Goal: Find contact information: Find contact information

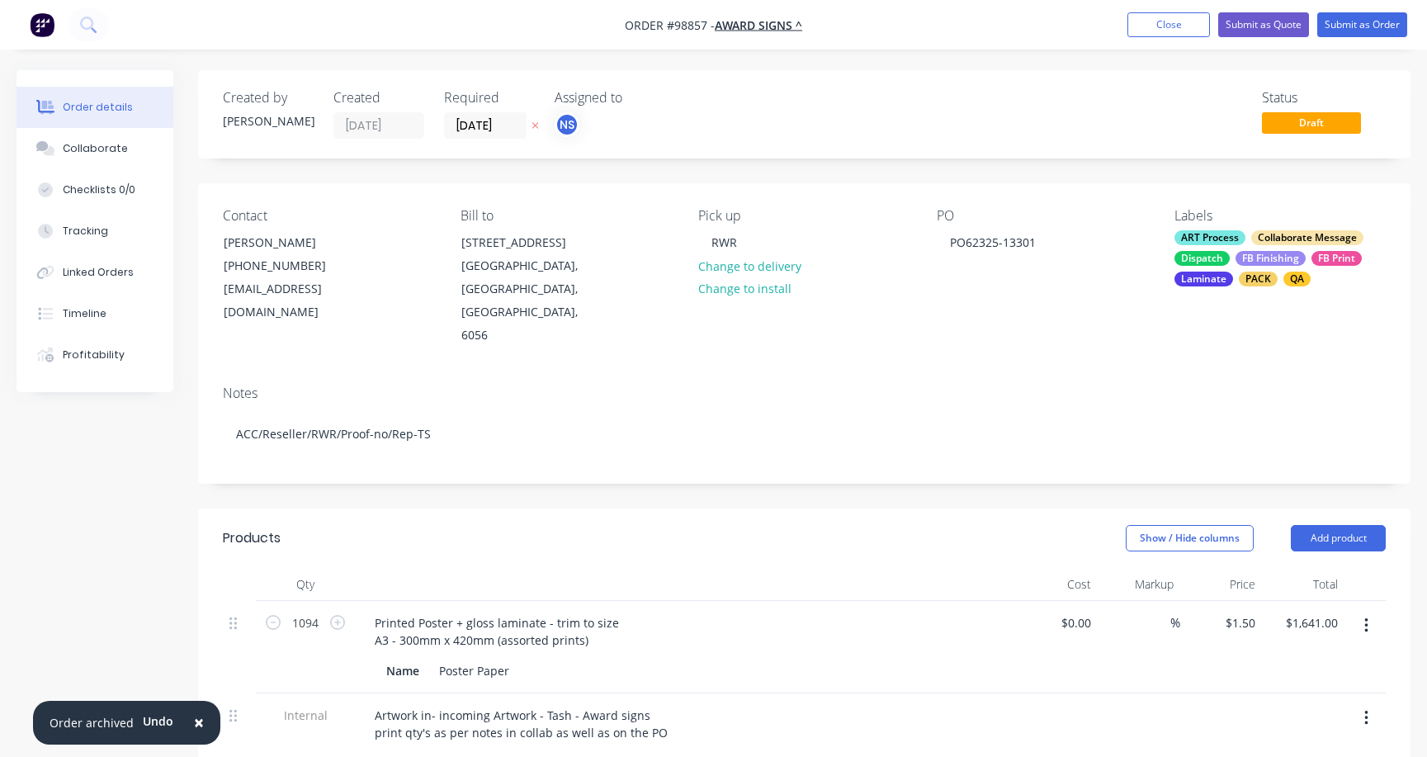
scroll to position [136, 0]
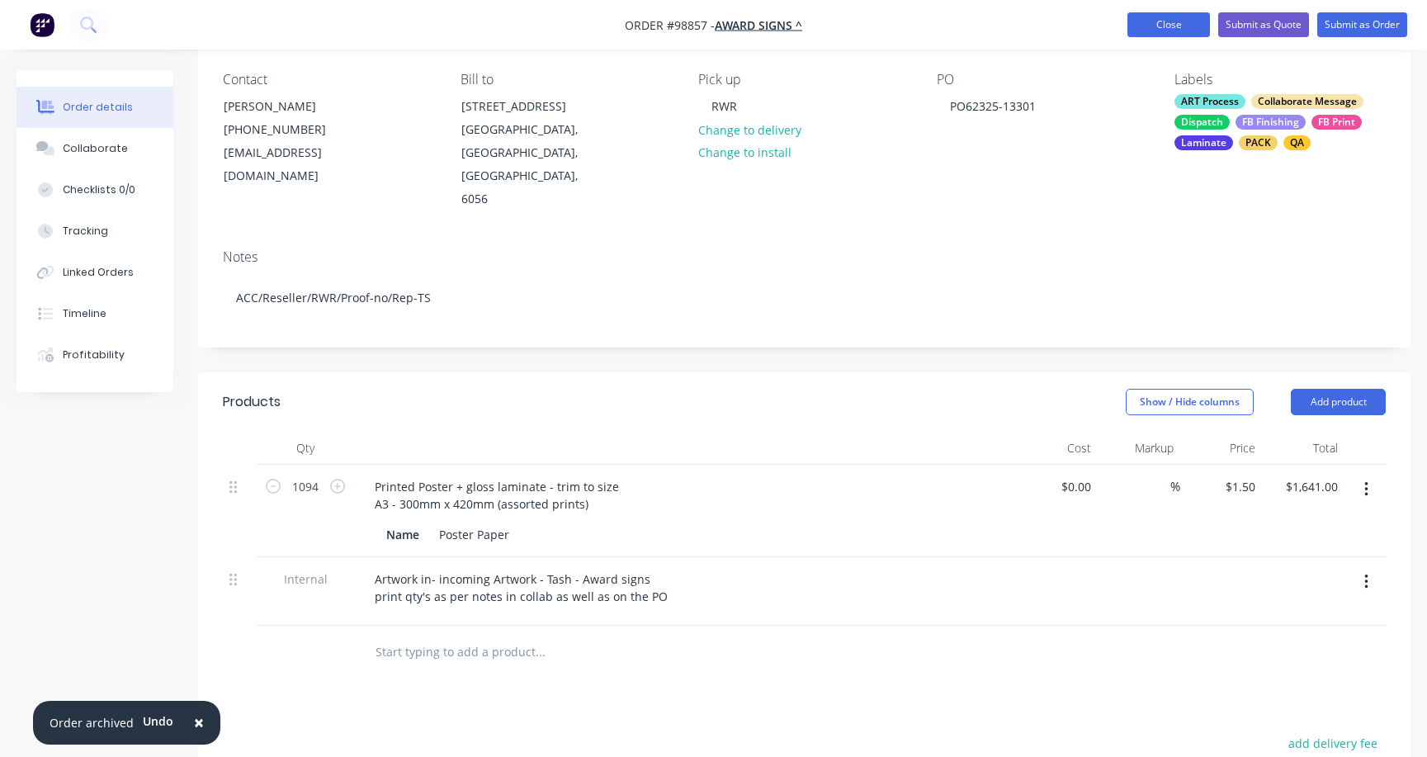
click at [1161, 25] on button "Close" at bounding box center [1168, 24] width 83 height 25
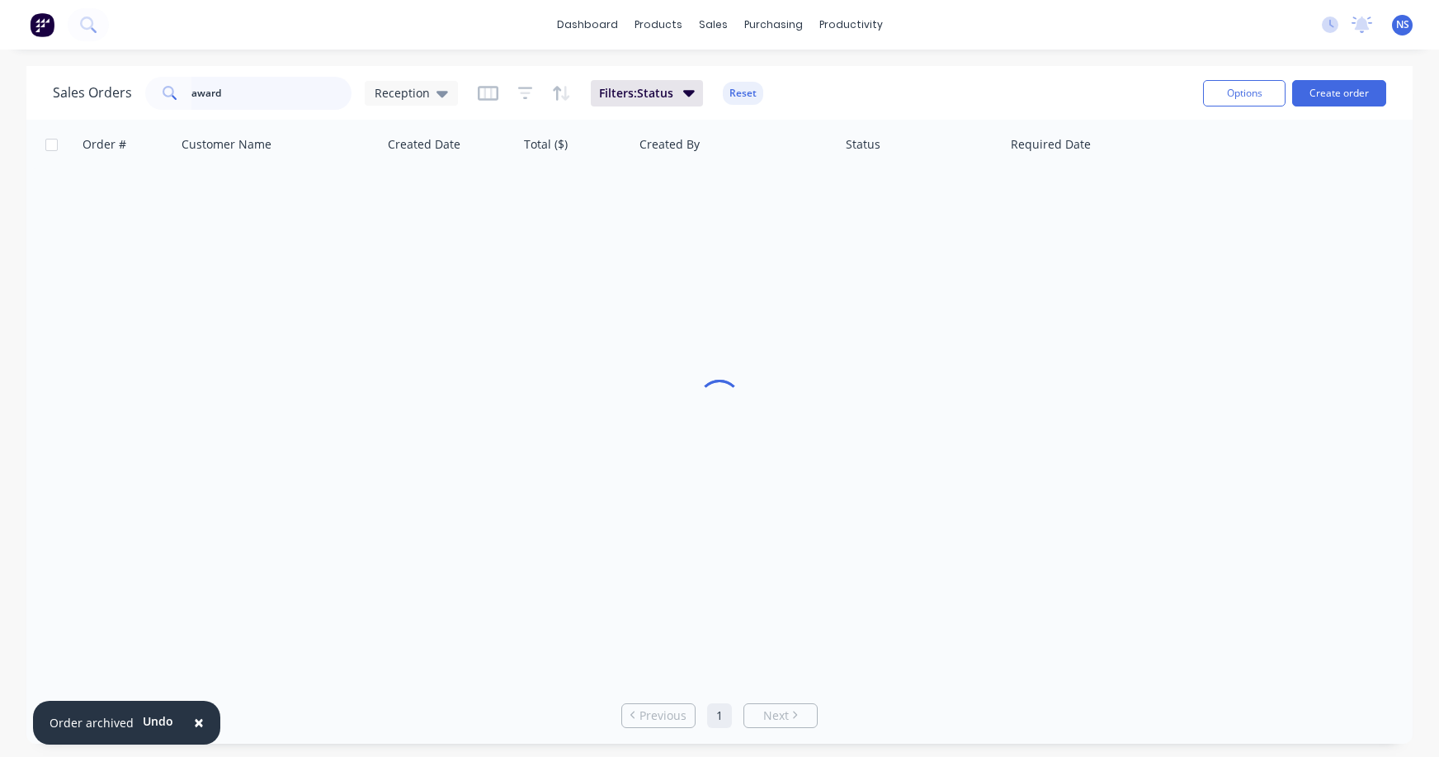
click at [230, 90] on input "award" at bounding box center [271, 93] width 161 height 33
drag, startPoint x: 239, startPoint y: 90, endPoint x: 177, endPoint y: 83, distance: 63.1
click at [177, 83] on div "award" at bounding box center [248, 93] width 206 height 33
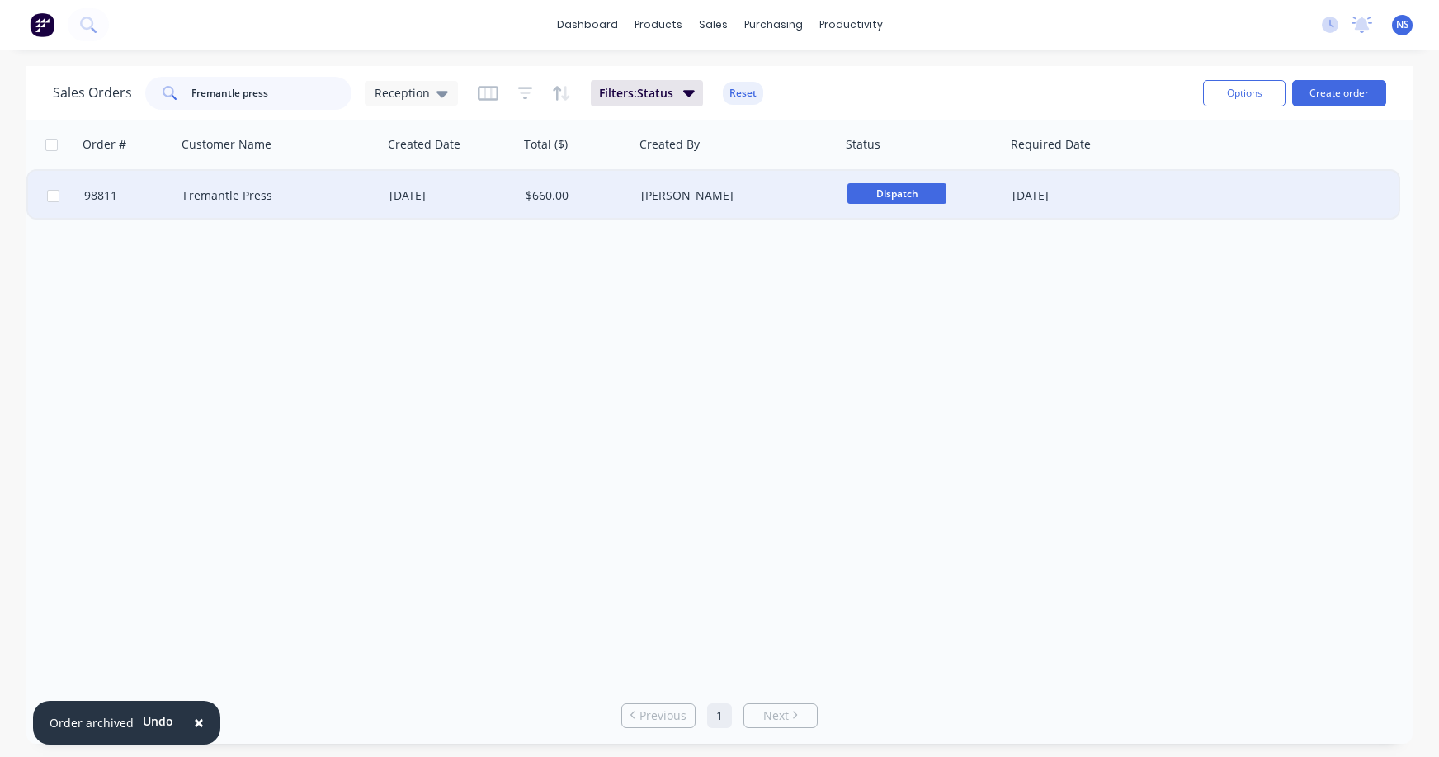
type input "Fremantle press"
click at [321, 197] on div "Fremantle Press" at bounding box center [274, 195] width 183 height 17
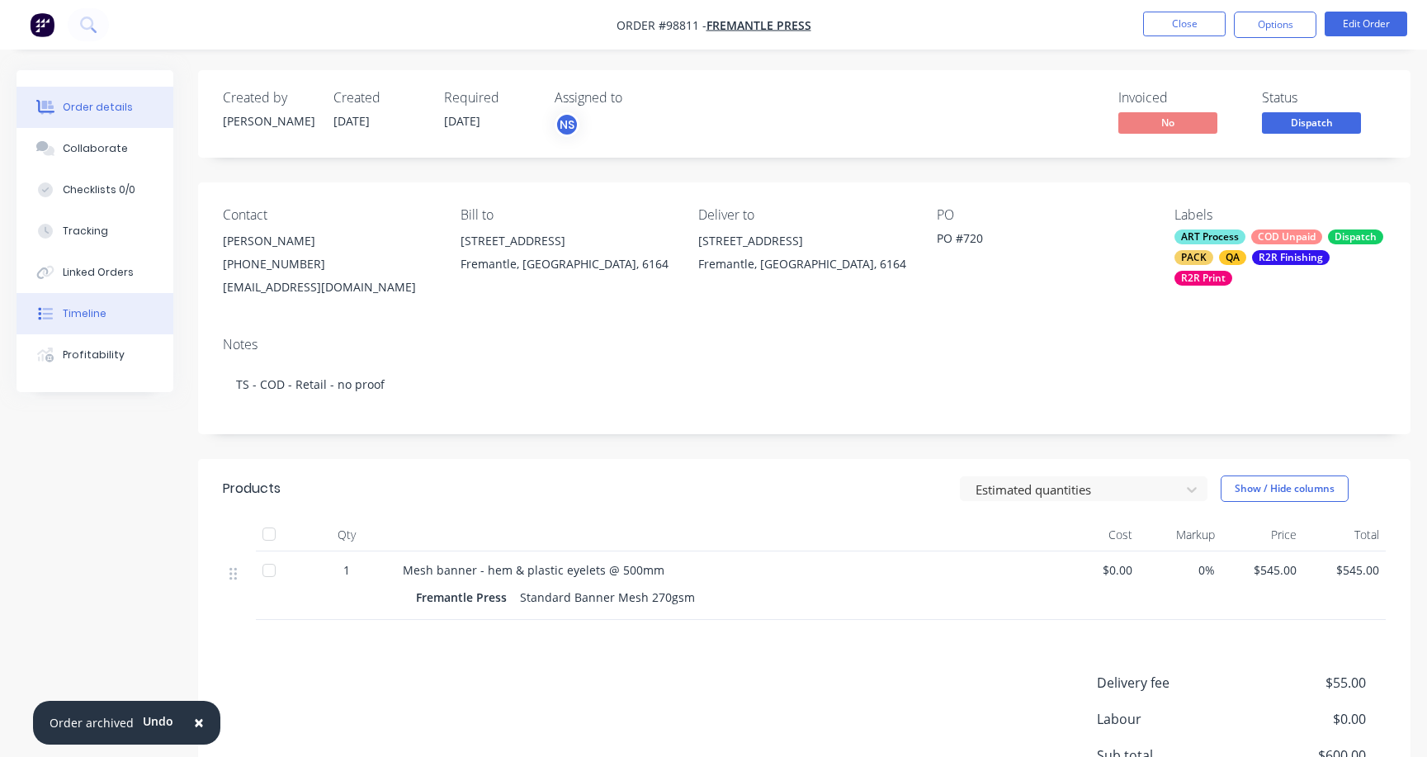
click at [89, 314] on div "Timeline" at bounding box center [85, 313] width 44 height 15
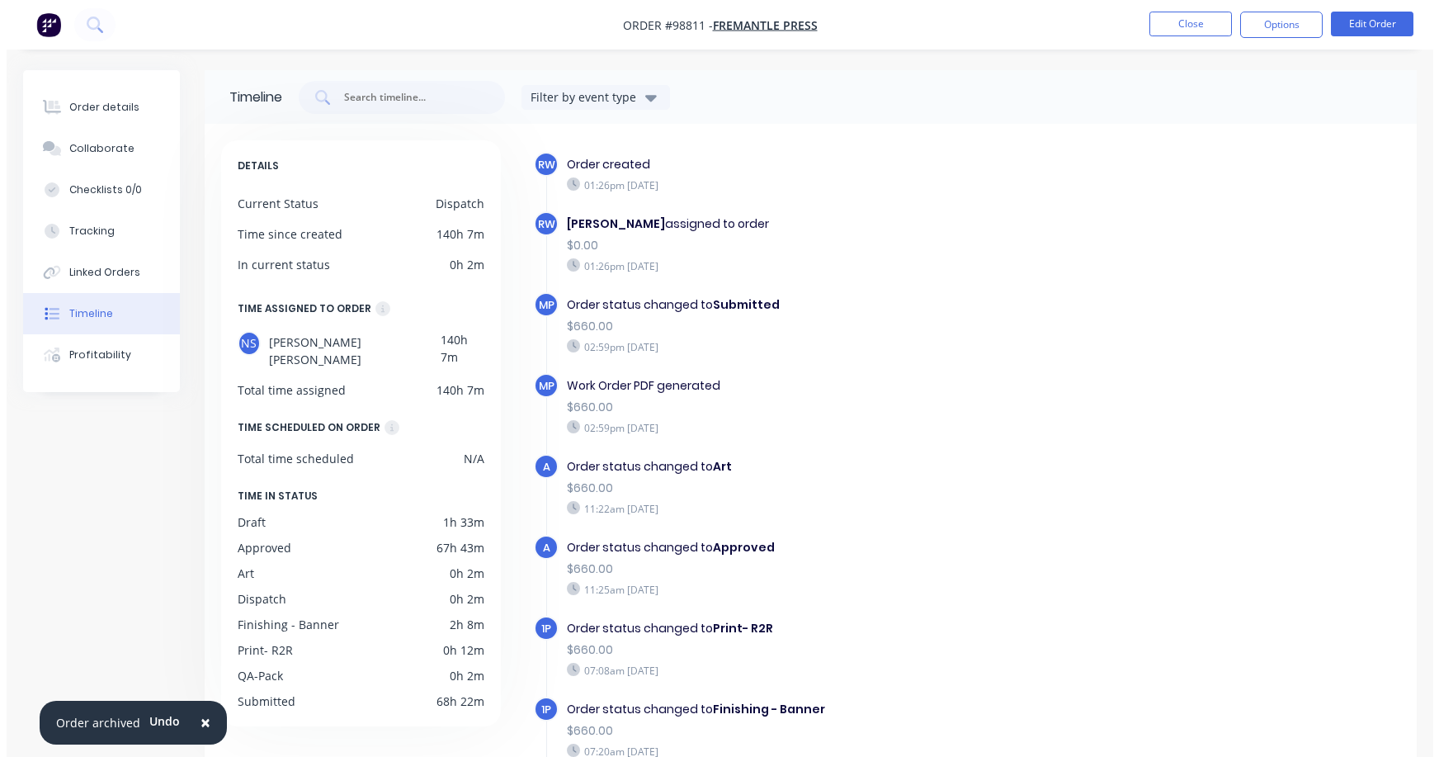
scroll to position [126, 0]
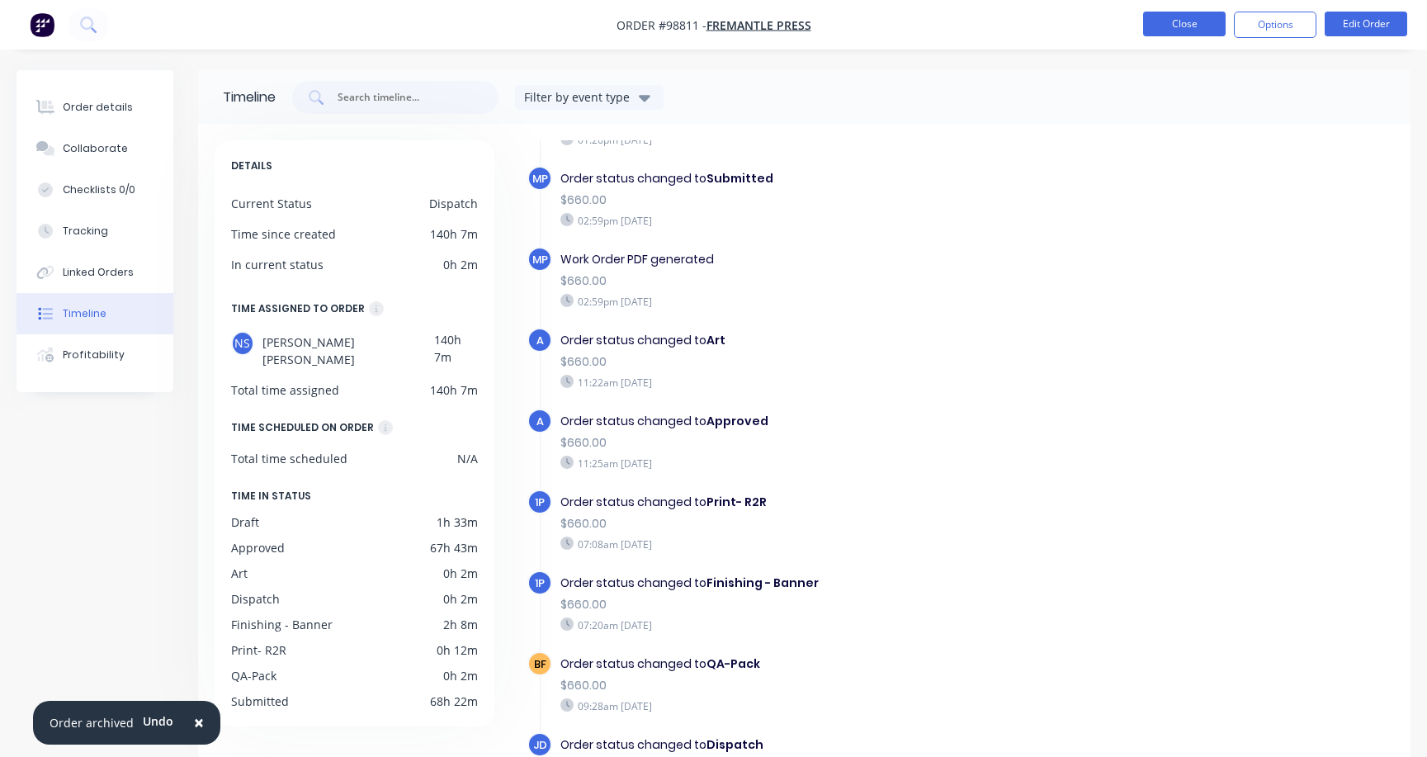
click at [1179, 27] on button "Close" at bounding box center [1184, 24] width 83 height 25
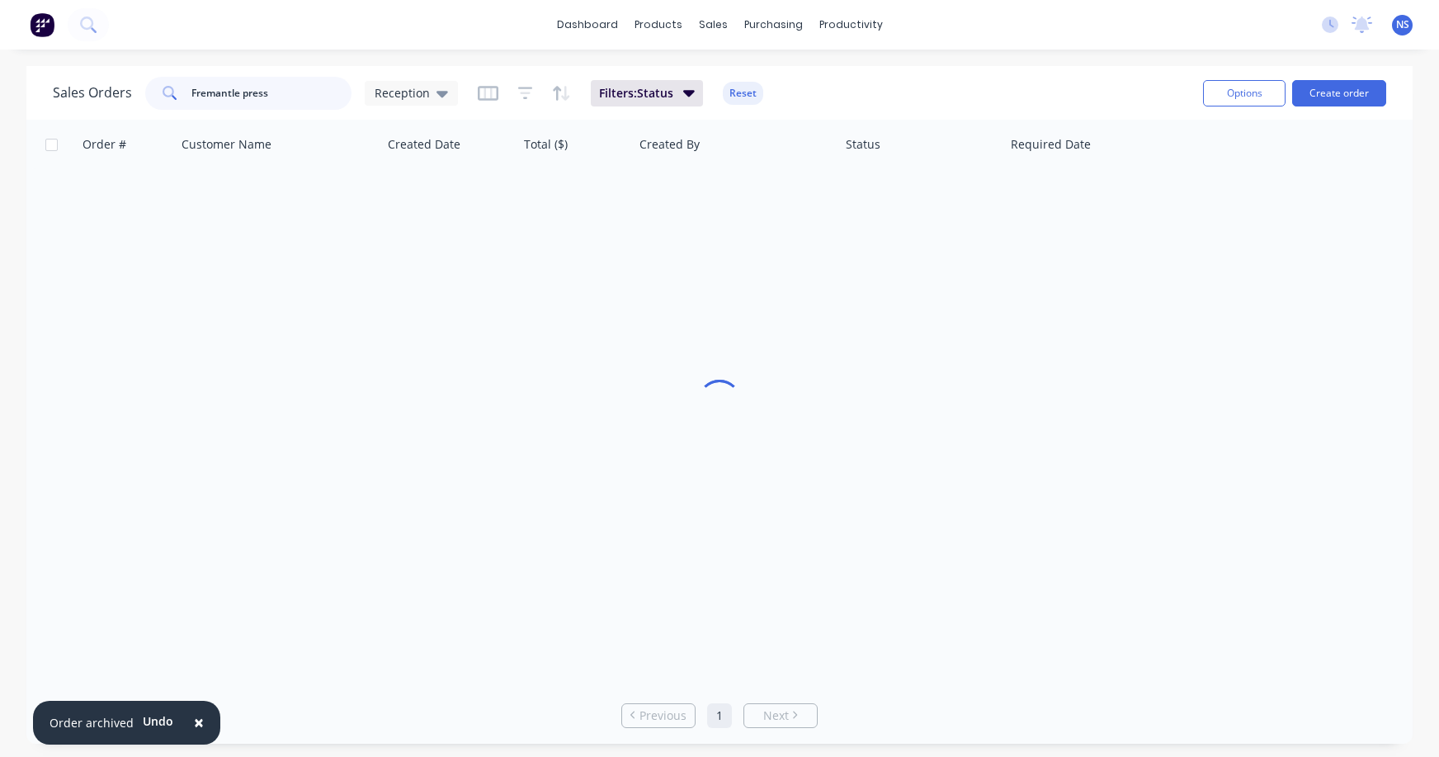
drag, startPoint x: 296, startPoint y: 92, endPoint x: 116, endPoint y: 84, distance: 180.1
click at [118, 84] on div "Sales Orders Fremantle press Reception" at bounding box center [255, 93] width 405 height 33
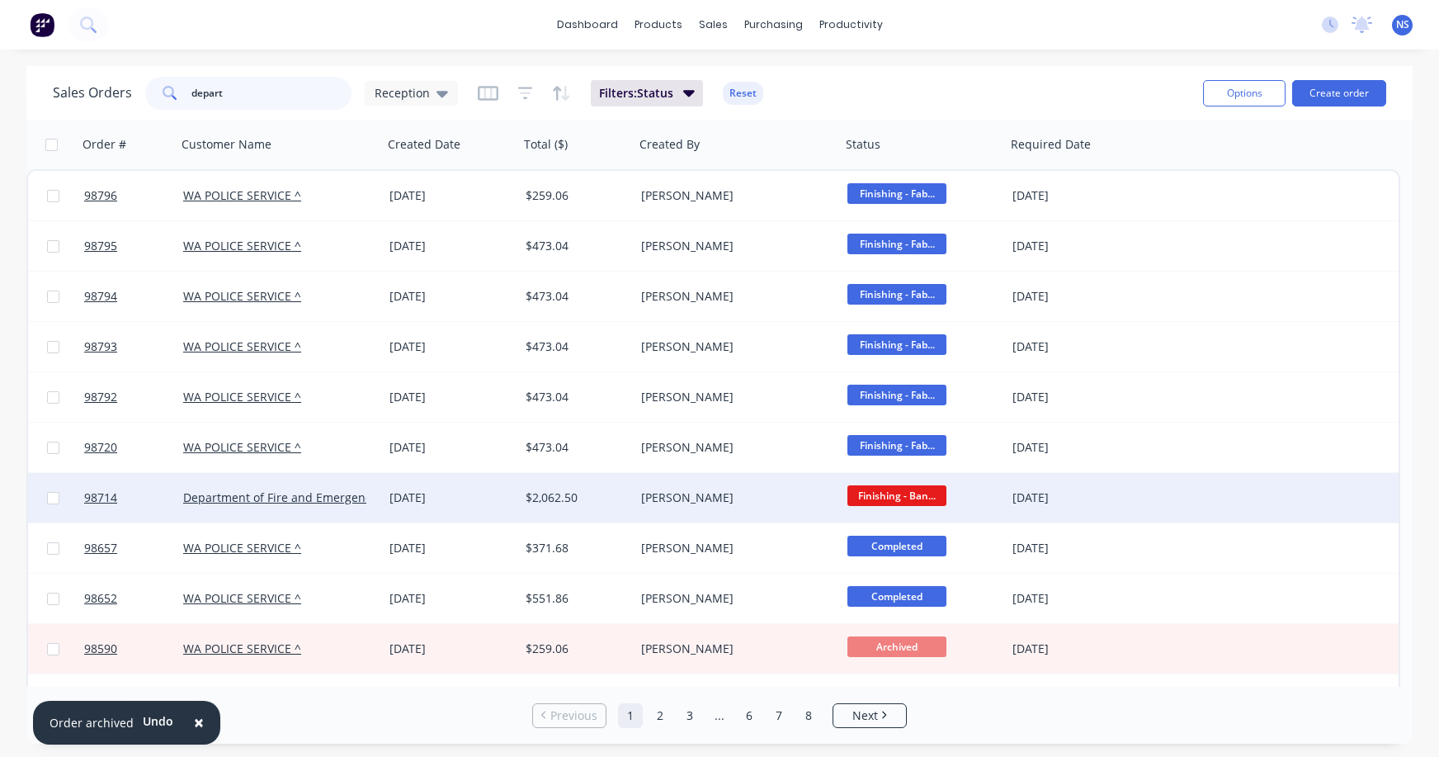
type input "depart"
click at [493, 498] on div "[DATE]" at bounding box center [451, 497] width 123 height 17
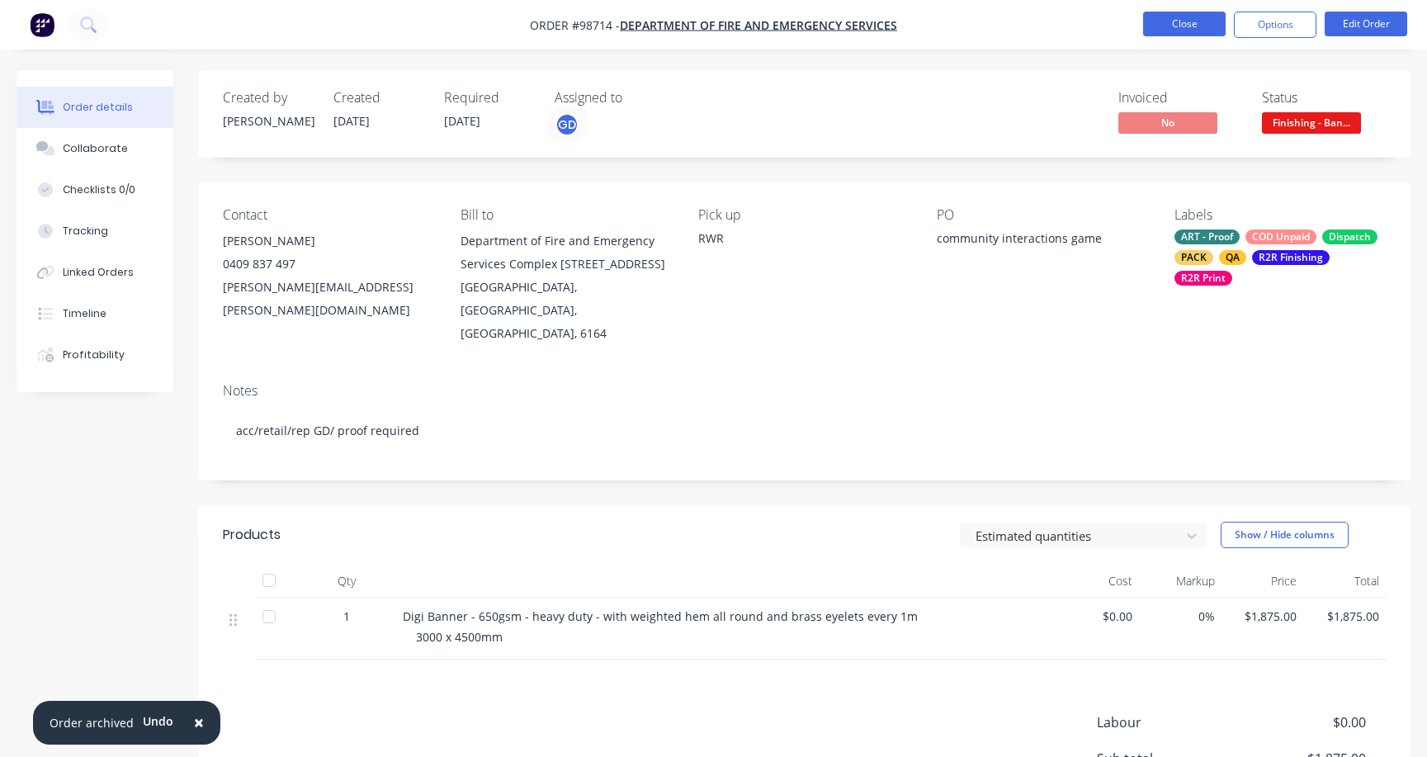
click at [1161, 26] on button "Close" at bounding box center [1184, 24] width 83 height 25
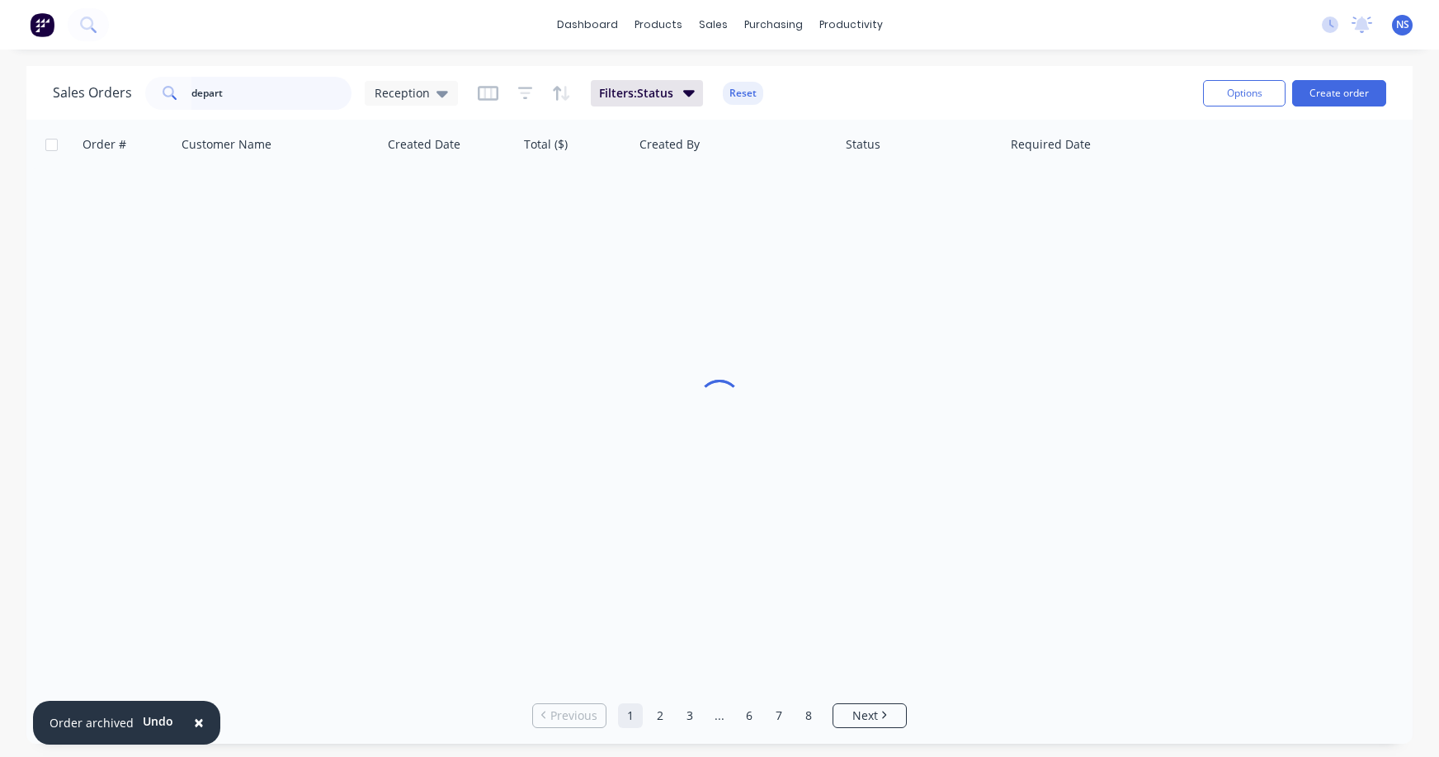
drag, startPoint x: 286, startPoint y: 99, endPoint x: 276, endPoint y: 99, distance: 9.1
click at [285, 99] on input "depart" at bounding box center [271, 93] width 161 height 33
drag, startPoint x: 276, startPoint y: 99, endPoint x: 162, endPoint y: 92, distance: 114.1
click at [162, 92] on div "depart" at bounding box center [248, 93] width 206 height 33
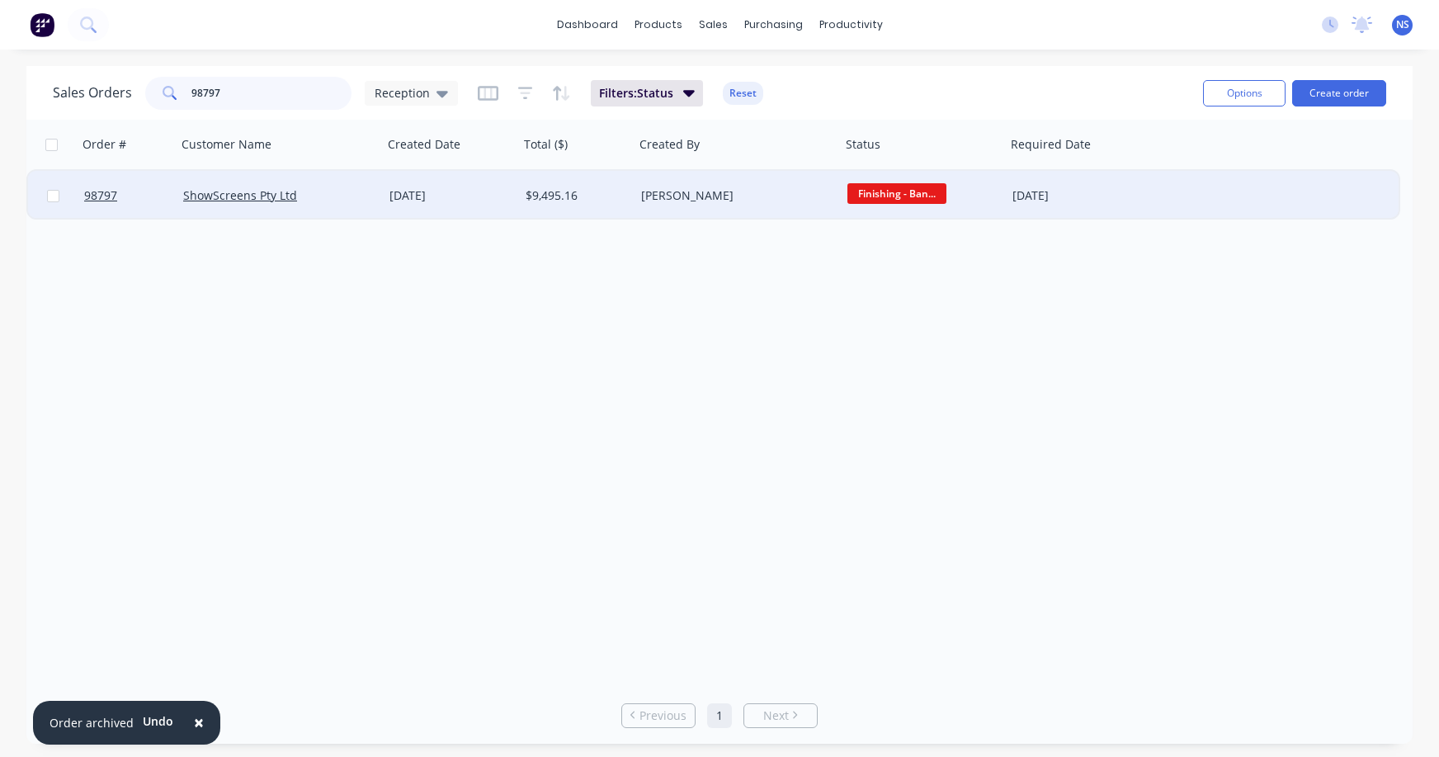
type input "98797"
click at [329, 198] on div "ShowScreens Pty Ltd" at bounding box center [274, 195] width 183 height 17
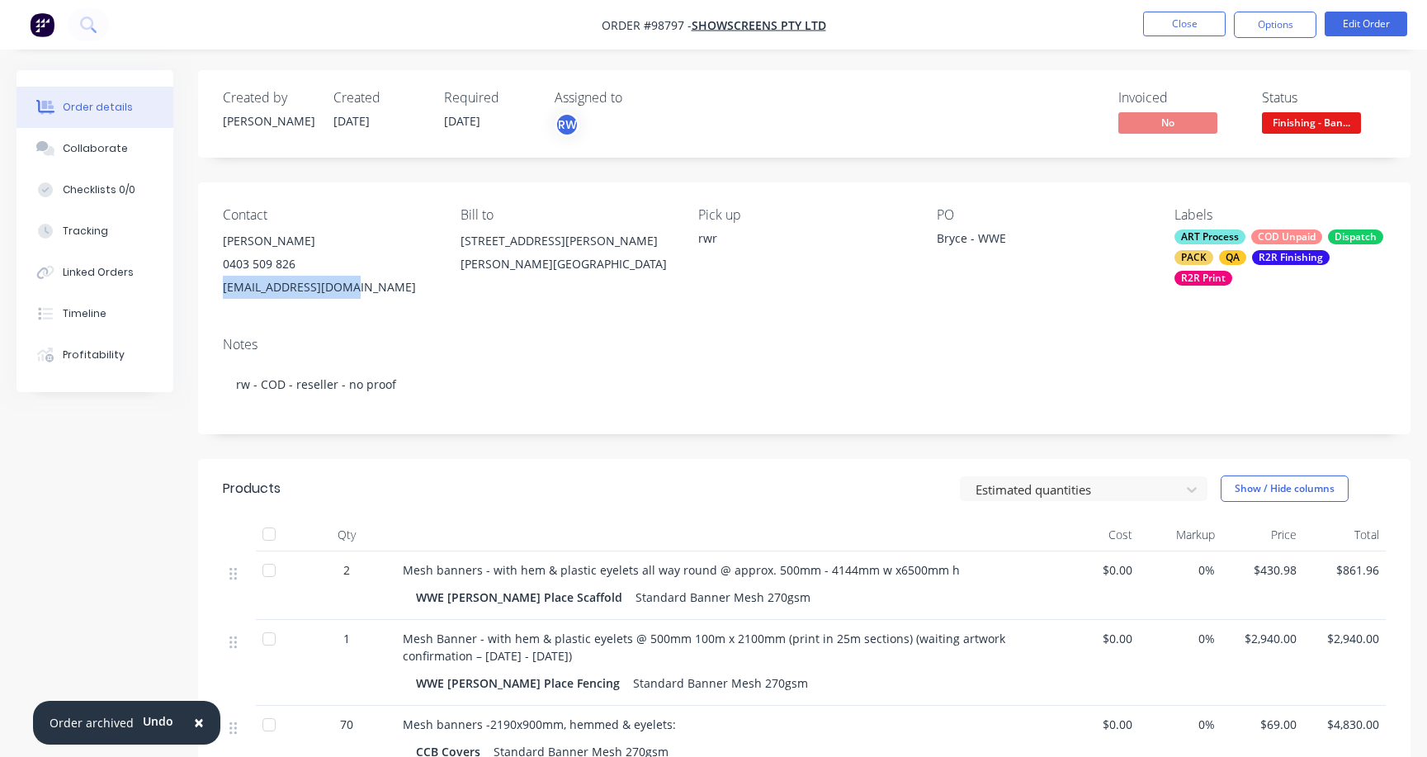
drag, startPoint x: 220, startPoint y: 283, endPoint x: 322, endPoint y: 286, distance: 102.4
click at [347, 287] on div "Contact [PERSON_NAME] [PHONE_NUMBER] [EMAIL_ADDRESS][DOMAIN_NAME] Bill to [STRE…" at bounding box center [804, 252] width 1212 height 141
copy div "[EMAIL_ADDRESS][DOMAIN_NAME]"
click at [1167, 17] on button "Close" at bounding box center [1184, 24] width 83 height 25
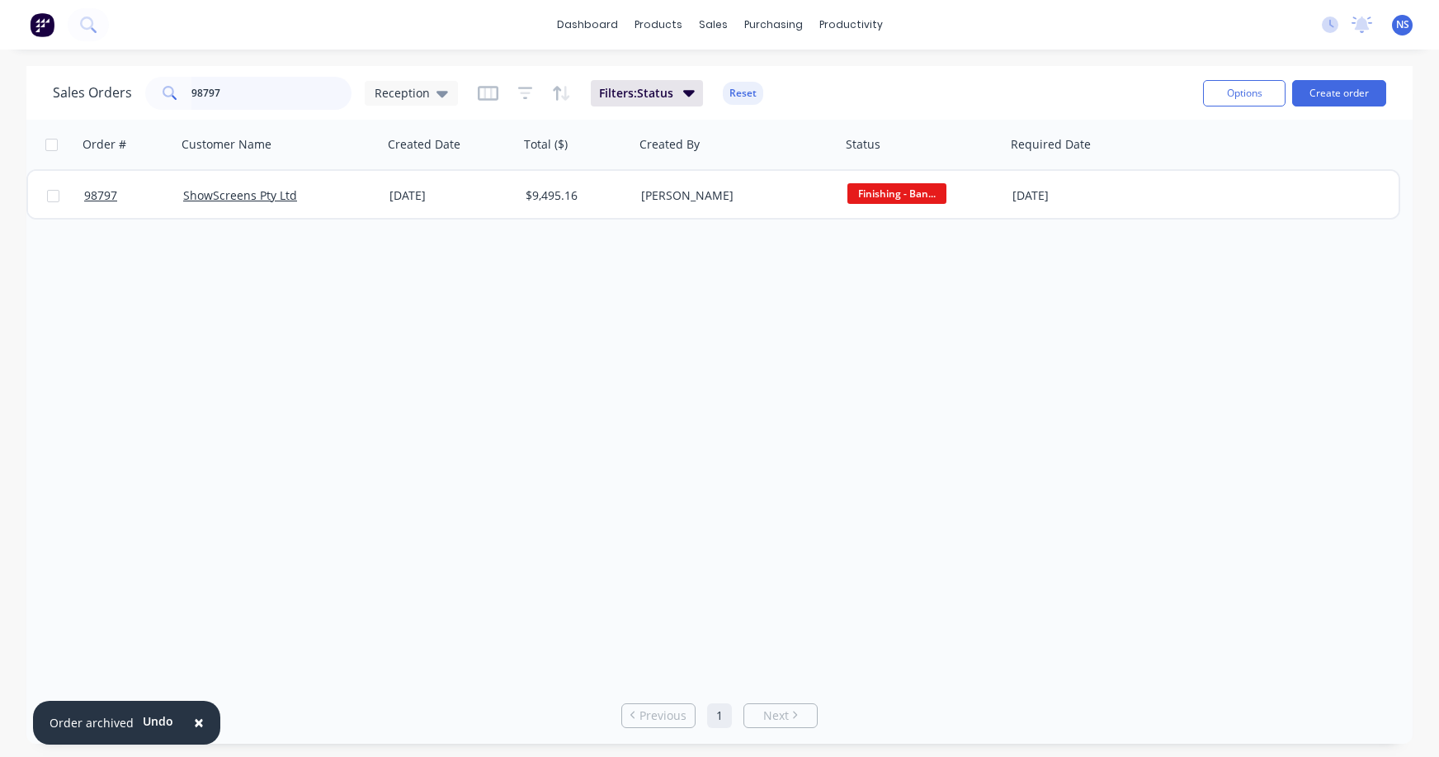
click at [259, 93] on input "98797" at bounding box center [271, 93] width 161 height 33
type input "9"
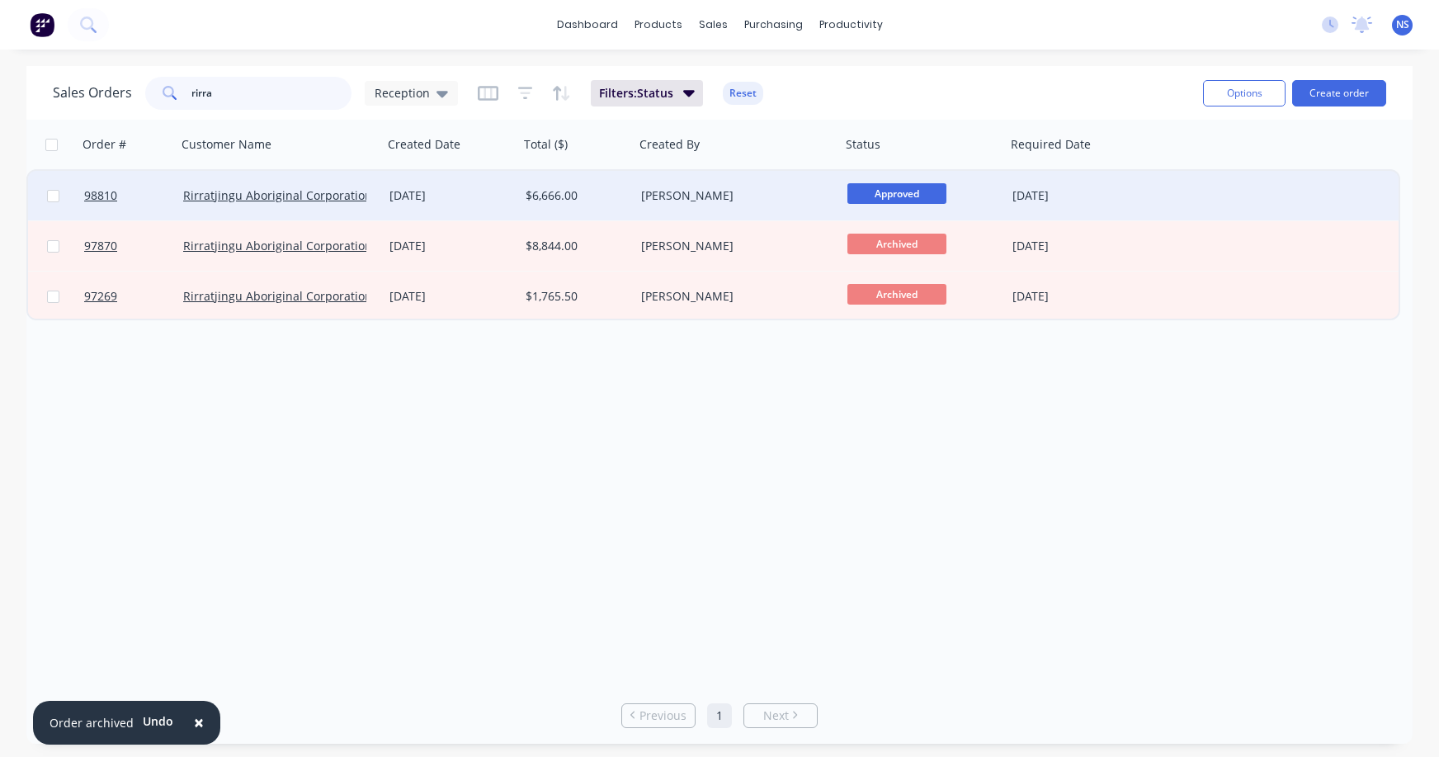
type input "rirra"
click at [482, 209] on div "[DATE]" at bounding box center [451, 196] width 136 height 50
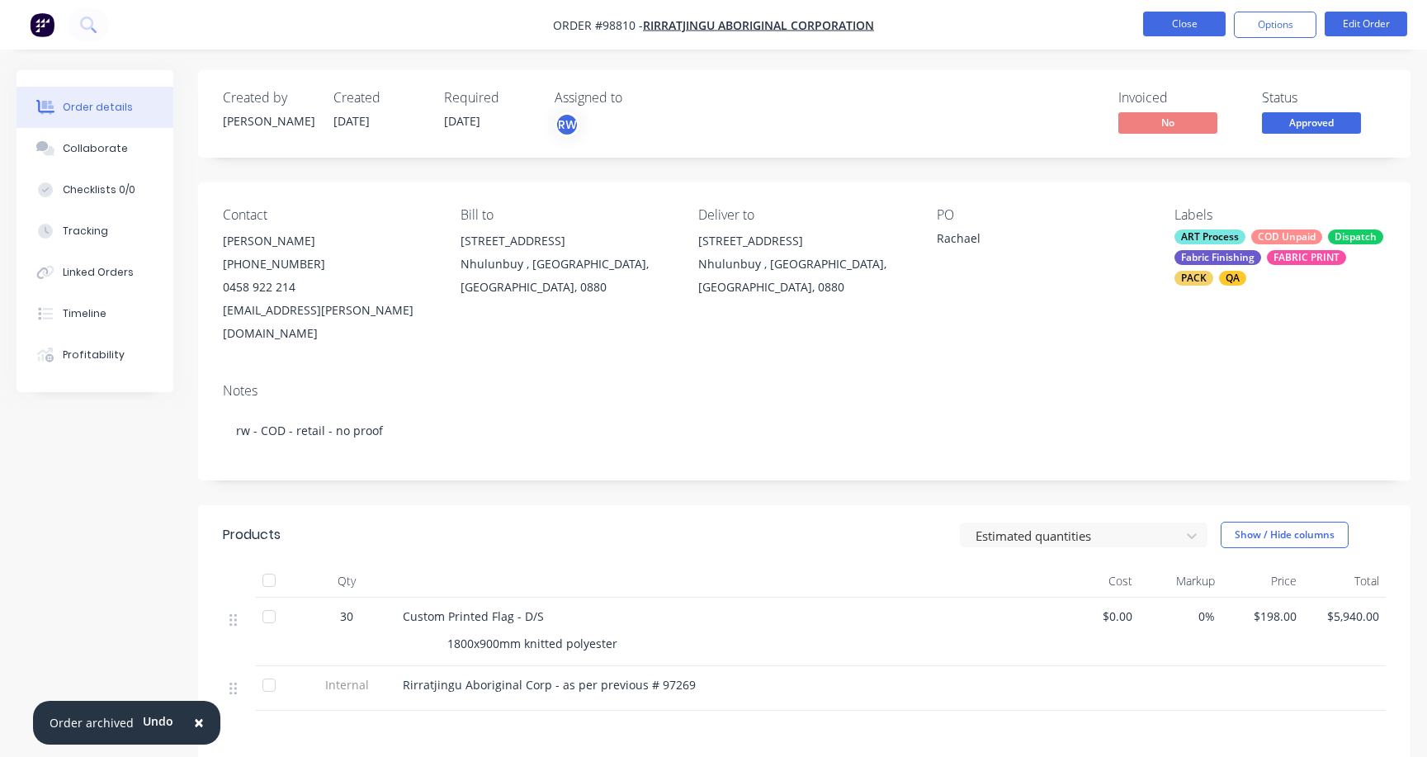
click at [1179, 21] on button "Close" at bounding box center [1184, 24] width 83 height 25
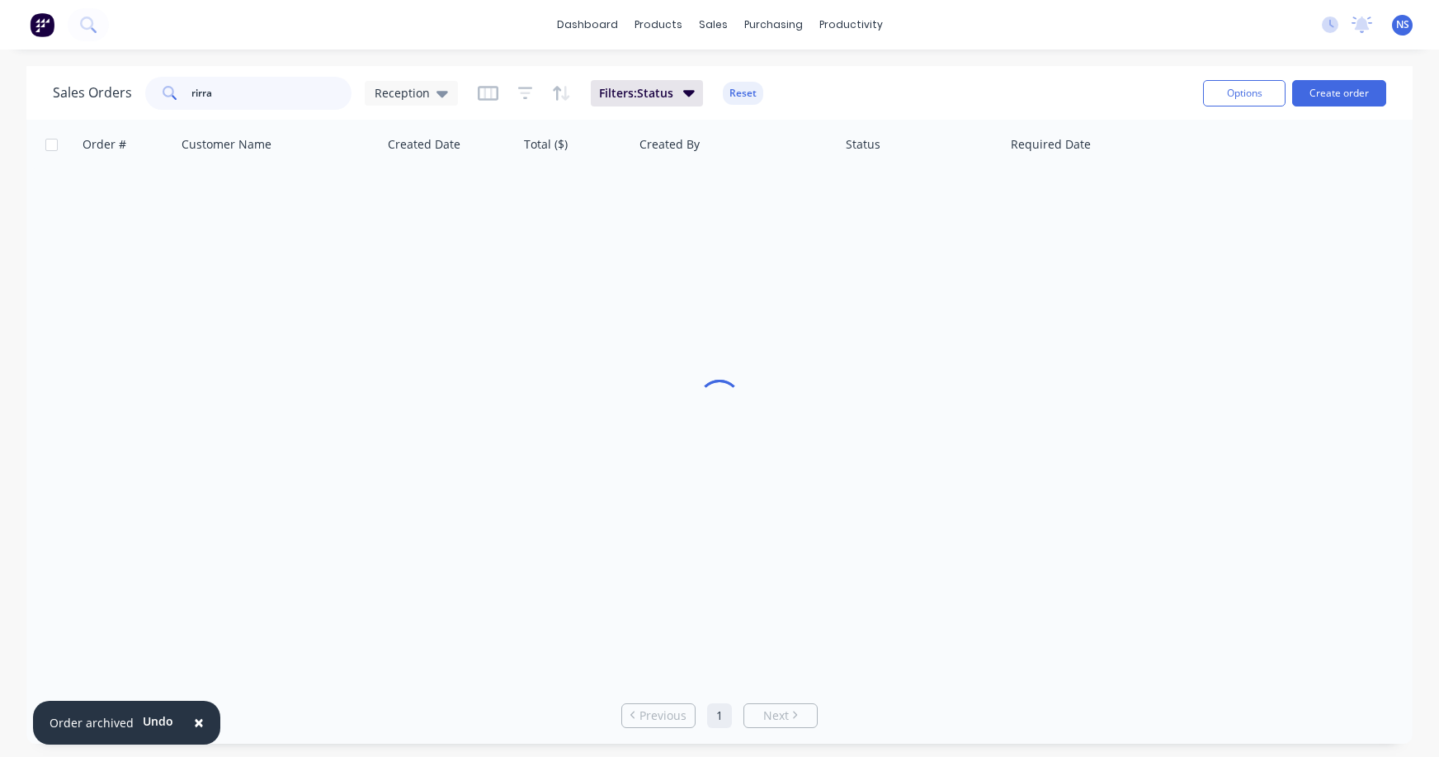
drag, startPoint x: 272, startPoint y: 98, endPoint x: 191, endPoint y: 87, distance: 81.6
click at [192, 87] on input "rirra" at bounding box center [271, 93] width 161 height 33
type input "r"
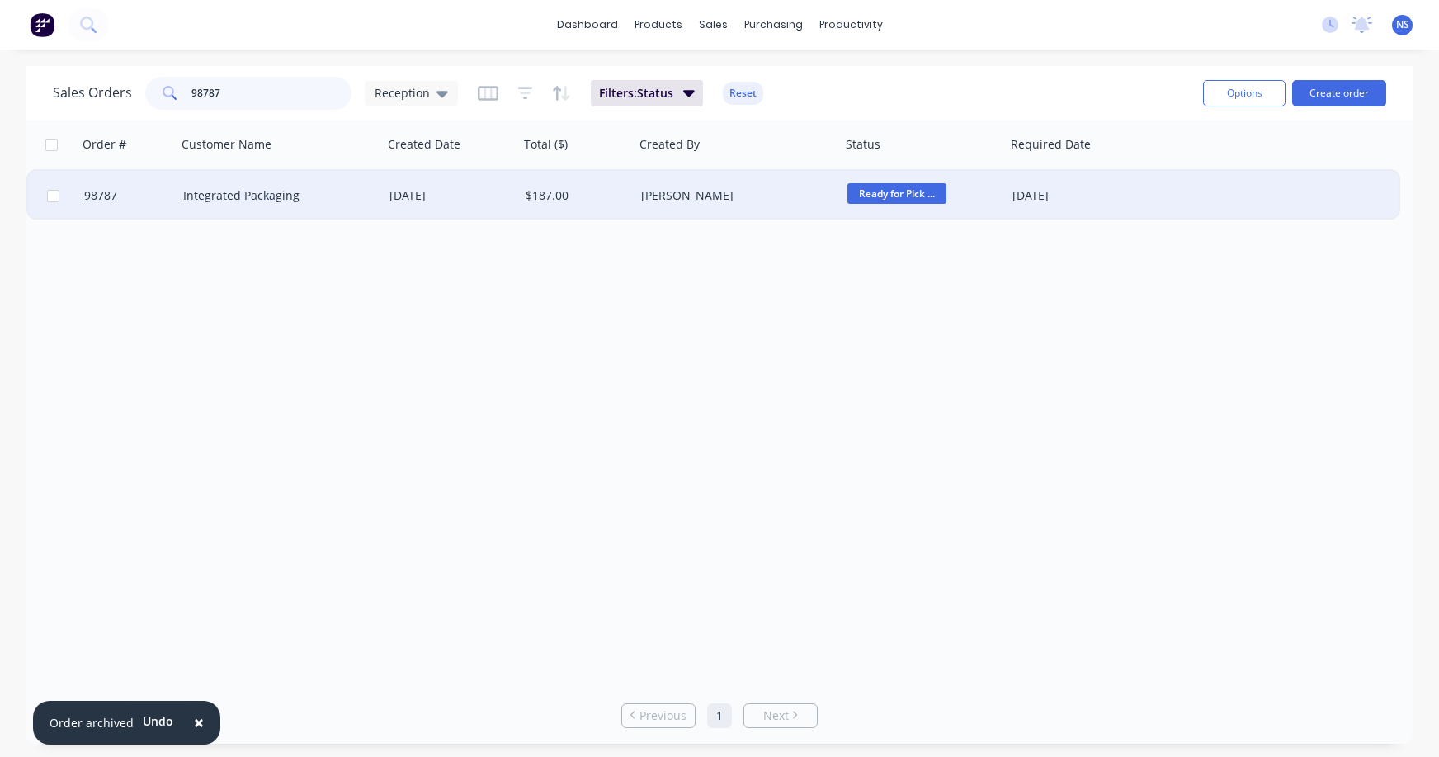
type input "98787"
click at [353, 201] on div "Integrated Packaging" at bounding box center [274, 195] width 183 height 17
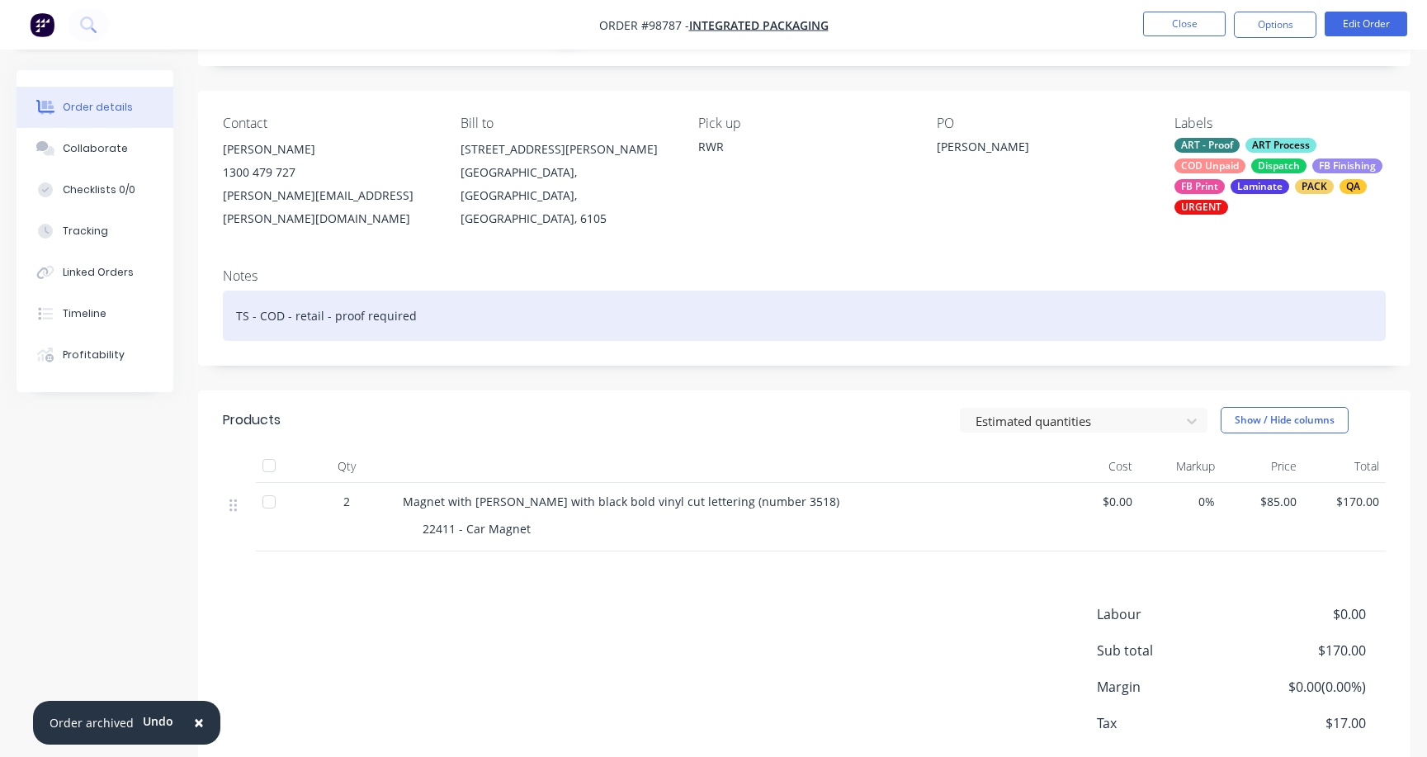
scroll to position [164, 0]
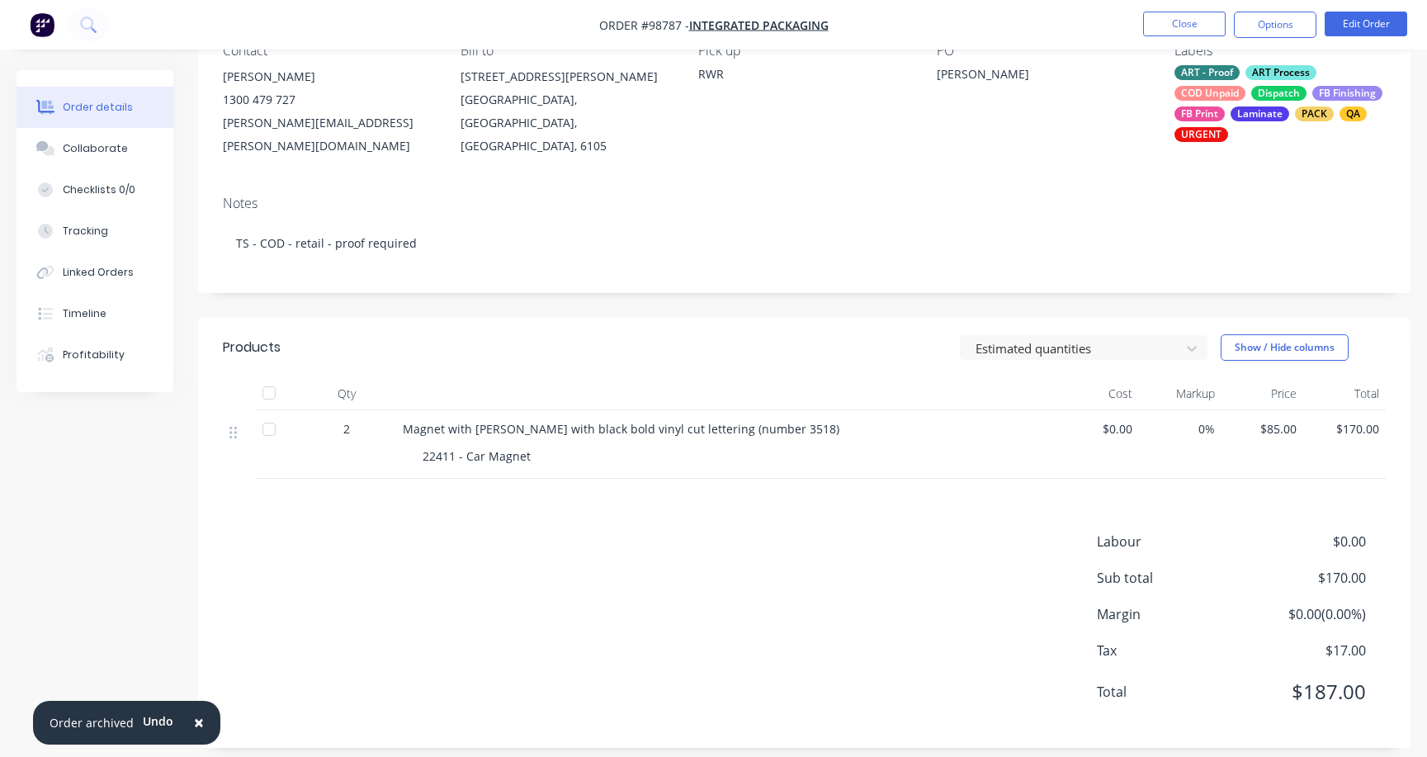
click at [1250, 94] on div "ART - Proof ART Process COD Unpaid Dispatch FB Finishing FB Print Laminate PACK…" at bounding box center [1279, 103] width 211 height 77
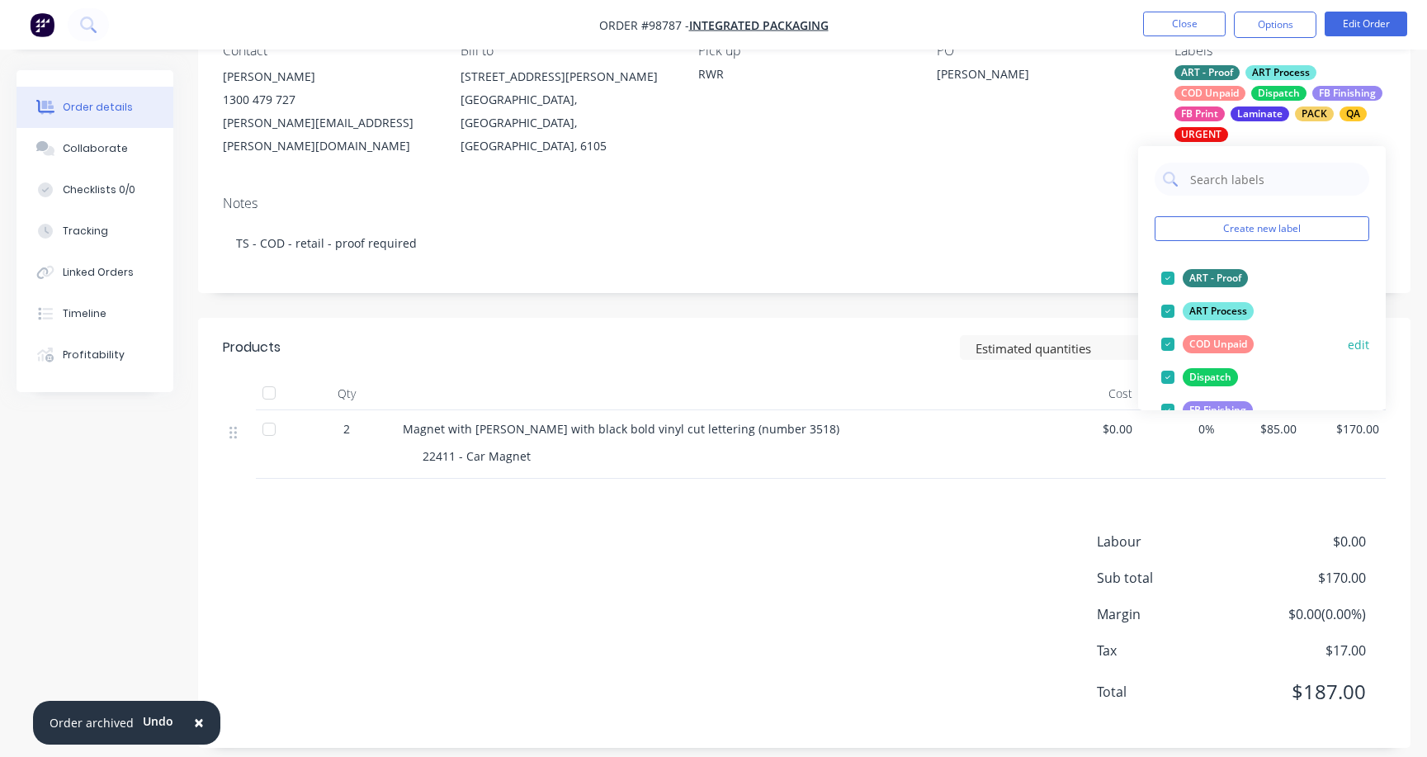
click at [1168, 341] on div at bounding box center [1167, 344] width 33 height 33
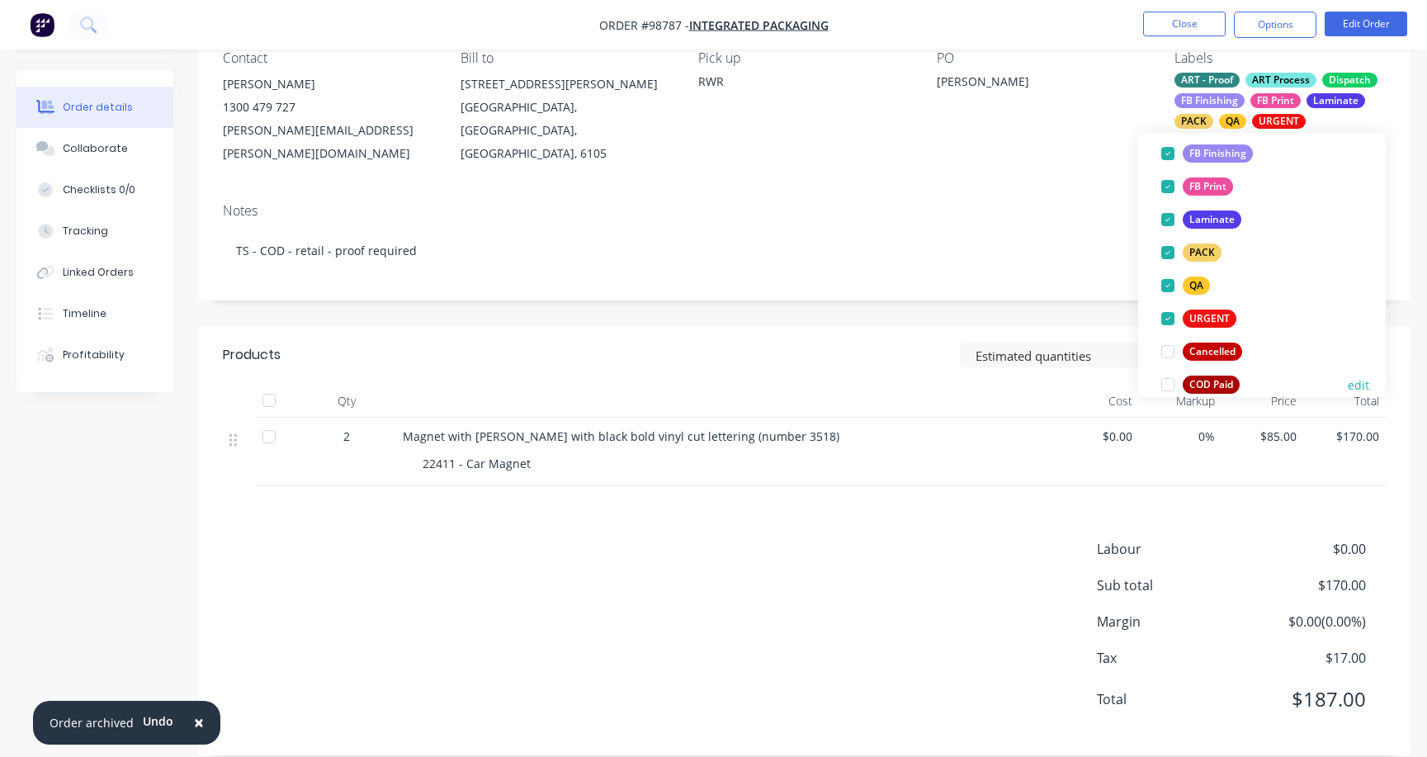
scroll to position [224, 0]
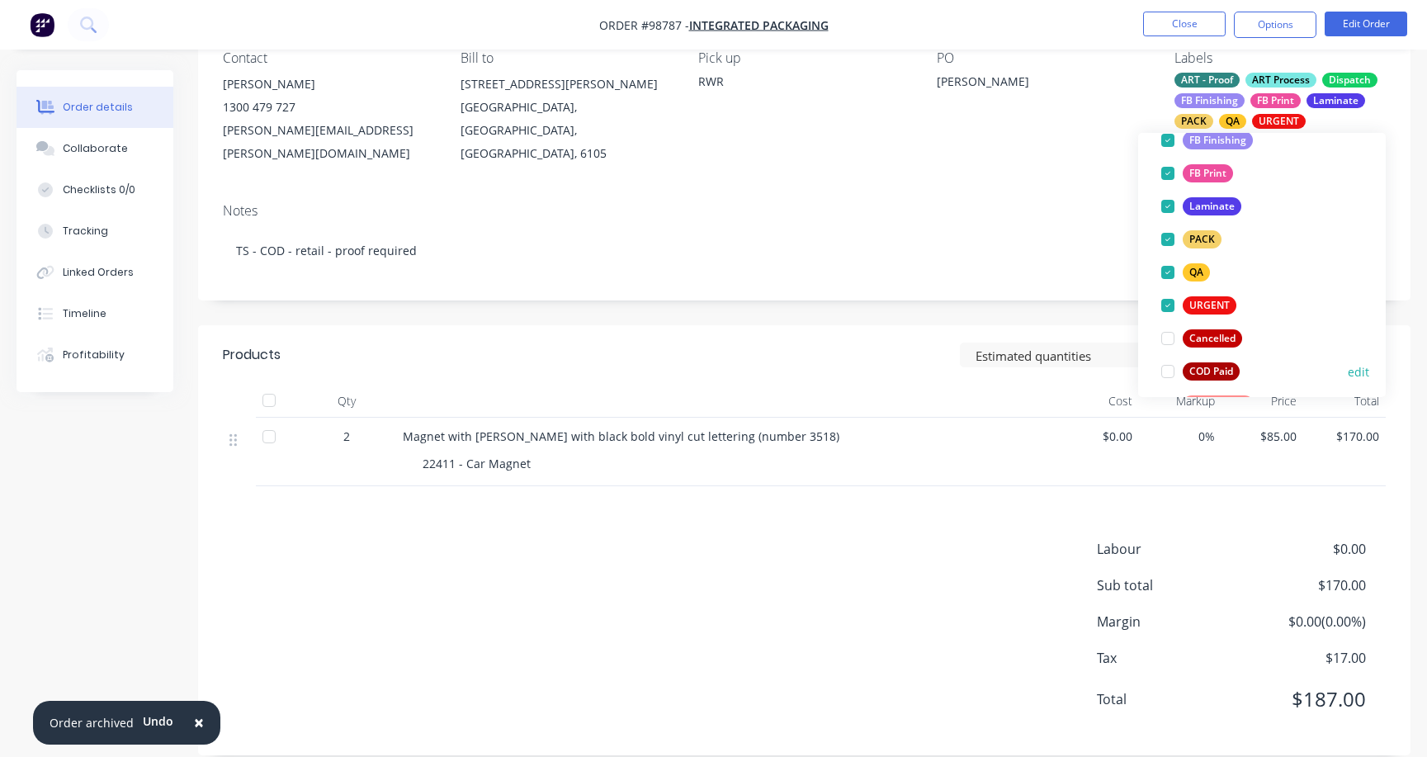
click at [1170, 371] on div at bounding box center [1167, 371] width 33 height 33
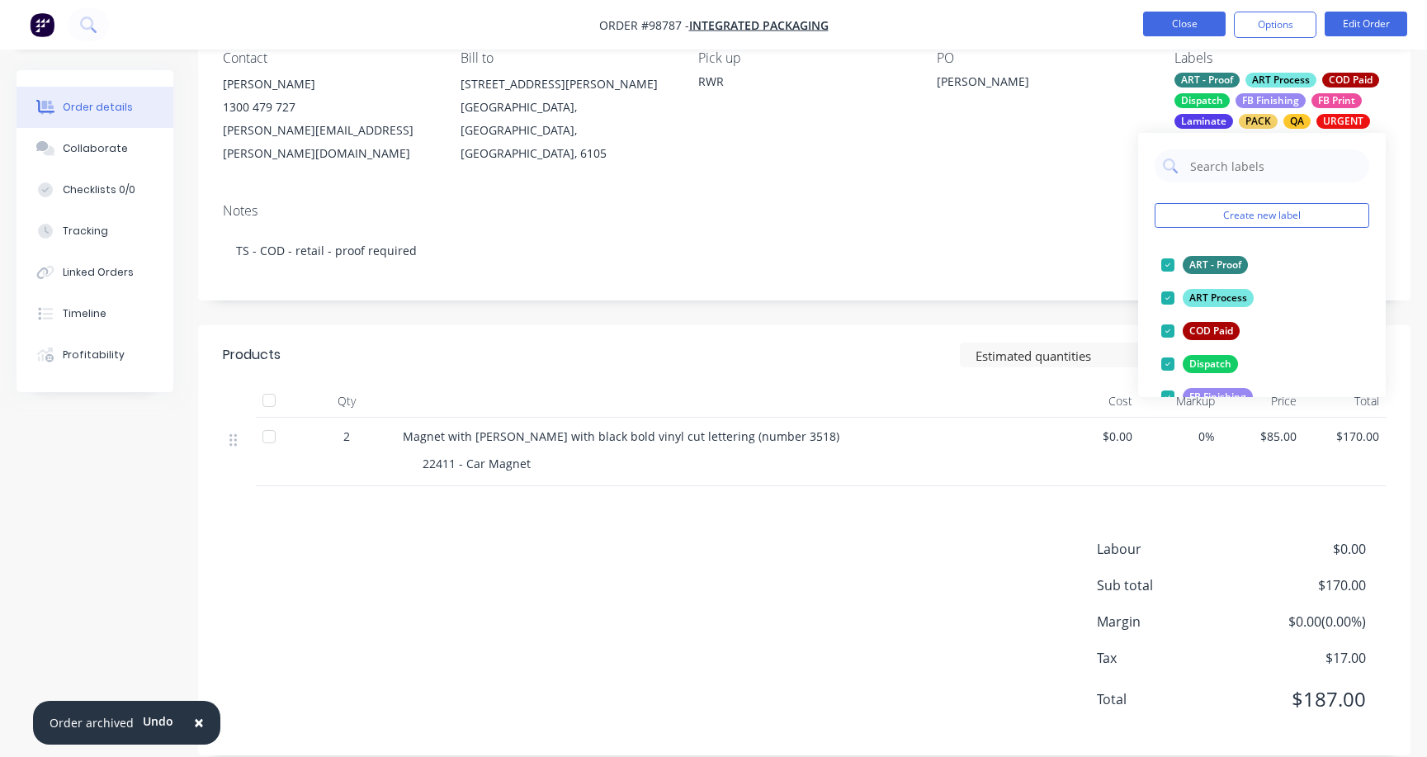
click at [1174, 26] on button "Close" at bounding box center [1184, 24] width 83 height 25
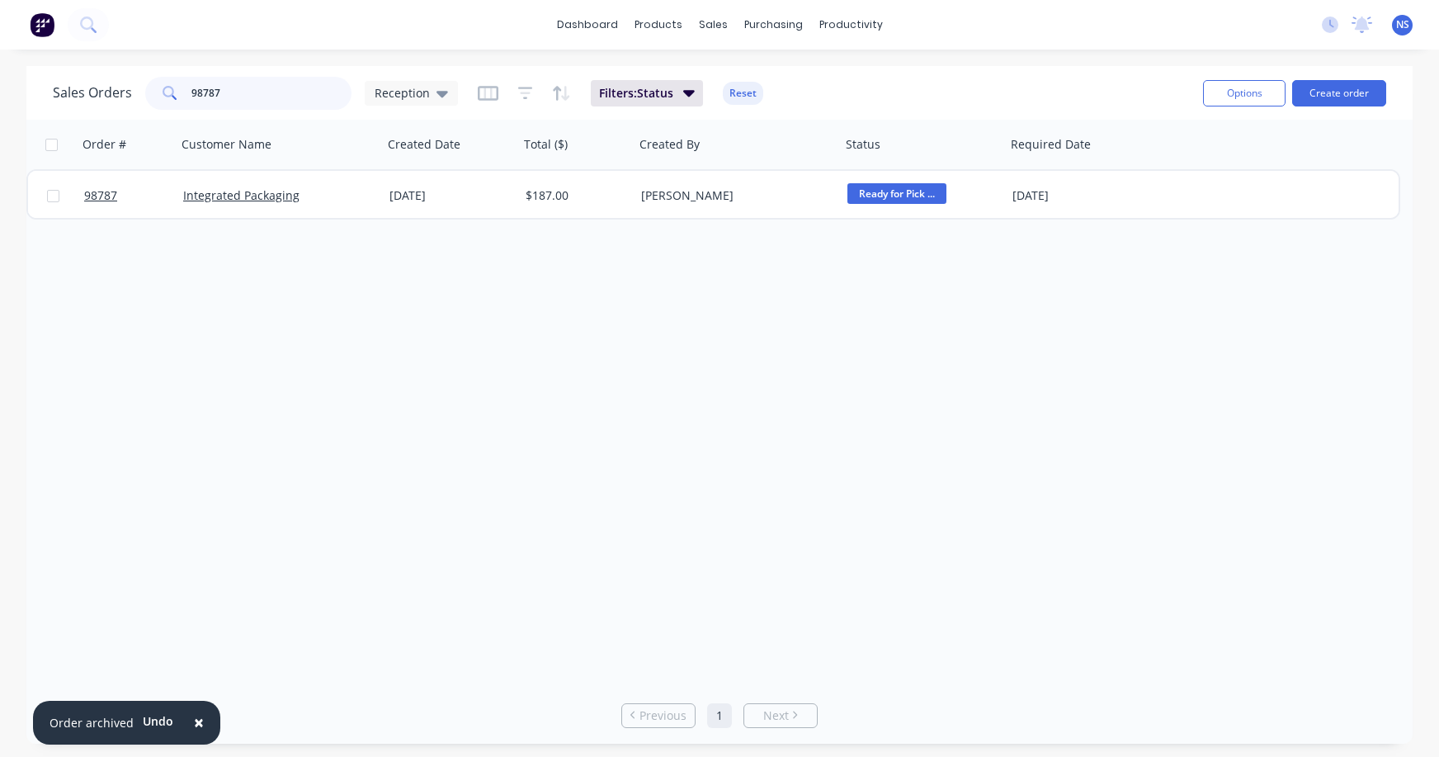
click at [254, 98] on input "98787" at bounding box center [271, 93] width 161 height 33
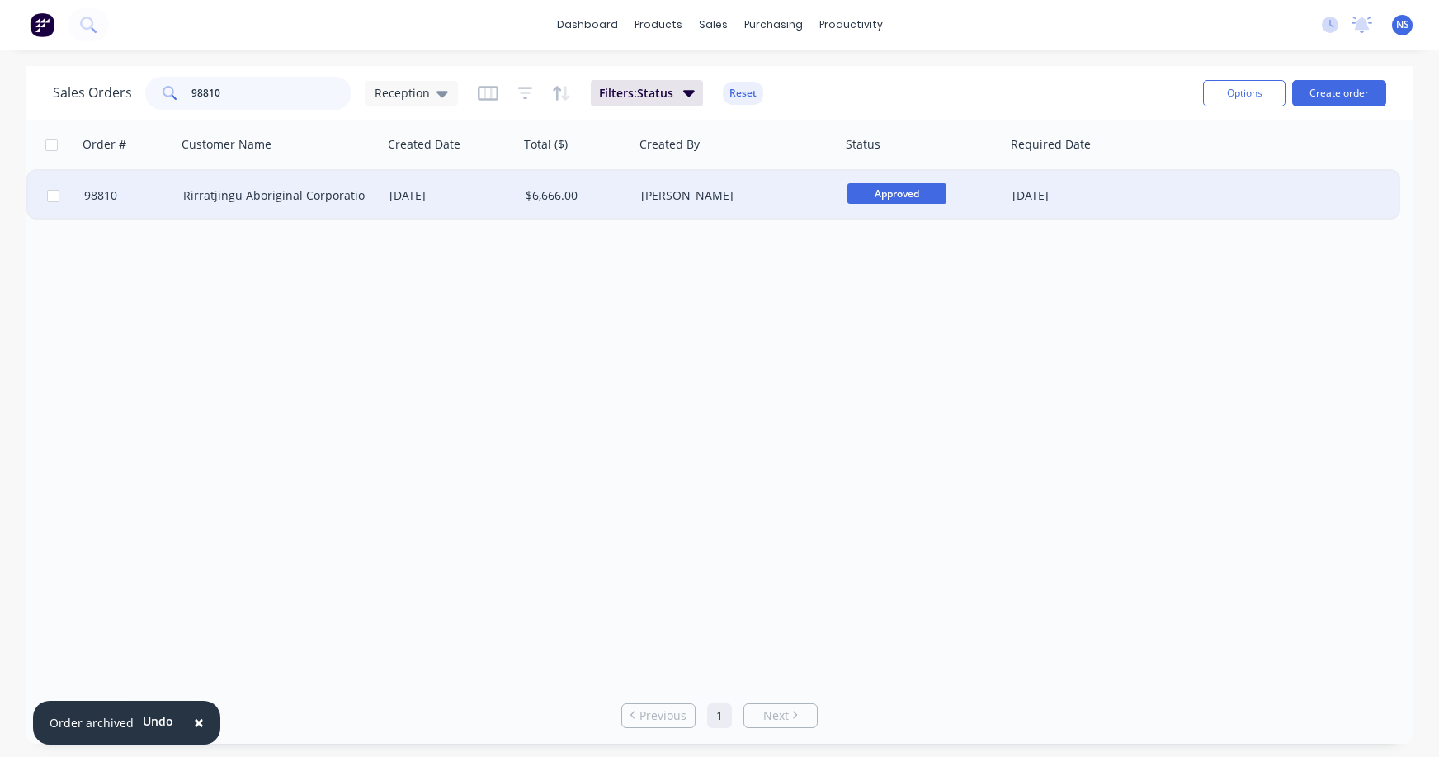
type input "98810"
click at [805, 200] on div "[PERSON_NAME]" at bounding box center [732, 195] width 183 height 17
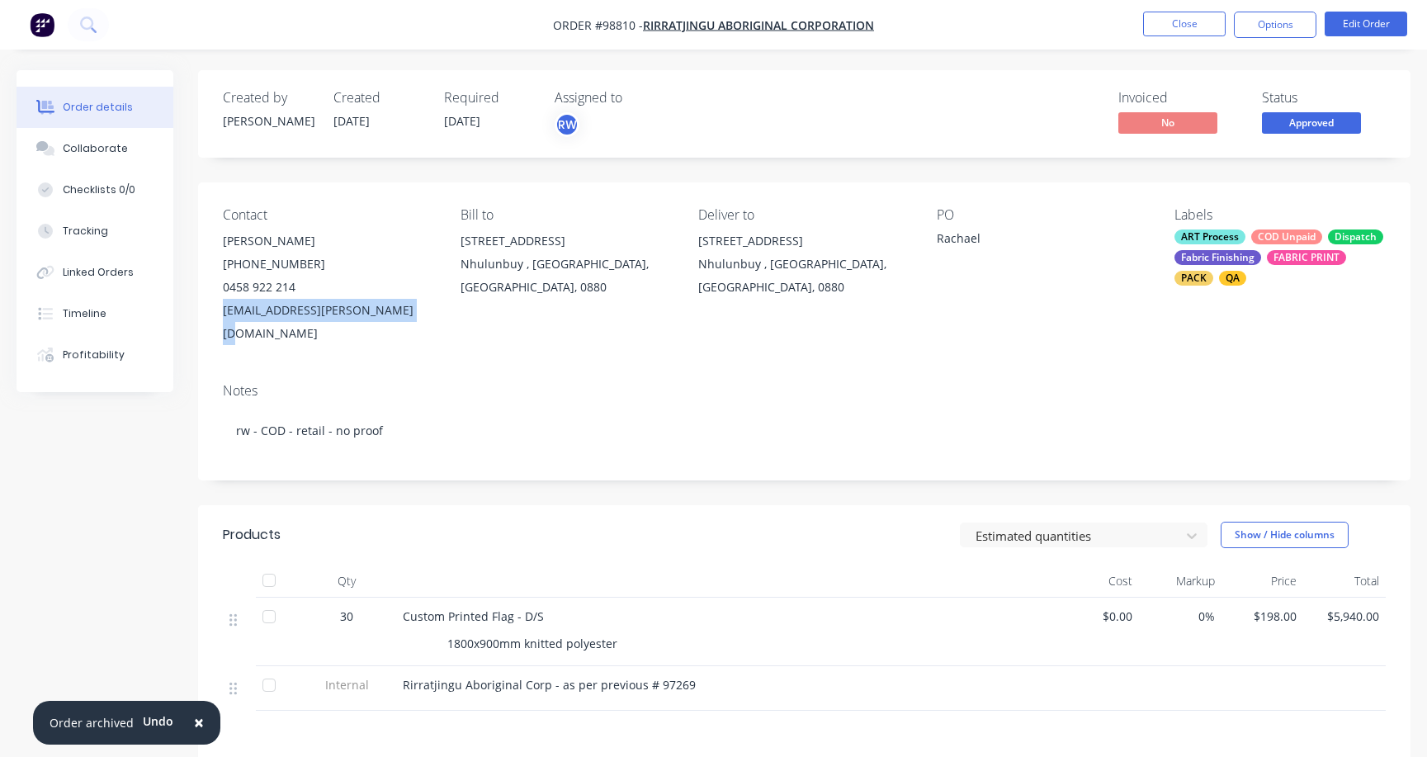
drag, startPoint x: 221, startPoint y: 310, endPoint x: 383, endPoint y: 316, distance: 161.9
click at [393, 318] on div "Contact [PERSON_NAME] [PHONE_NUMBER] [EMAIL_ADDRESS][PERSON_NAME][DOMAIN_NAME] …" at bounding box center [804, 275] width 1212 height 187
copy div "[EMAIL_ADDRESS][PERSON_NAME][DOMAIN_NAME]"
click at [1192, 21] on button "Close" at bounding box center [1184, 24] width 83 height 25
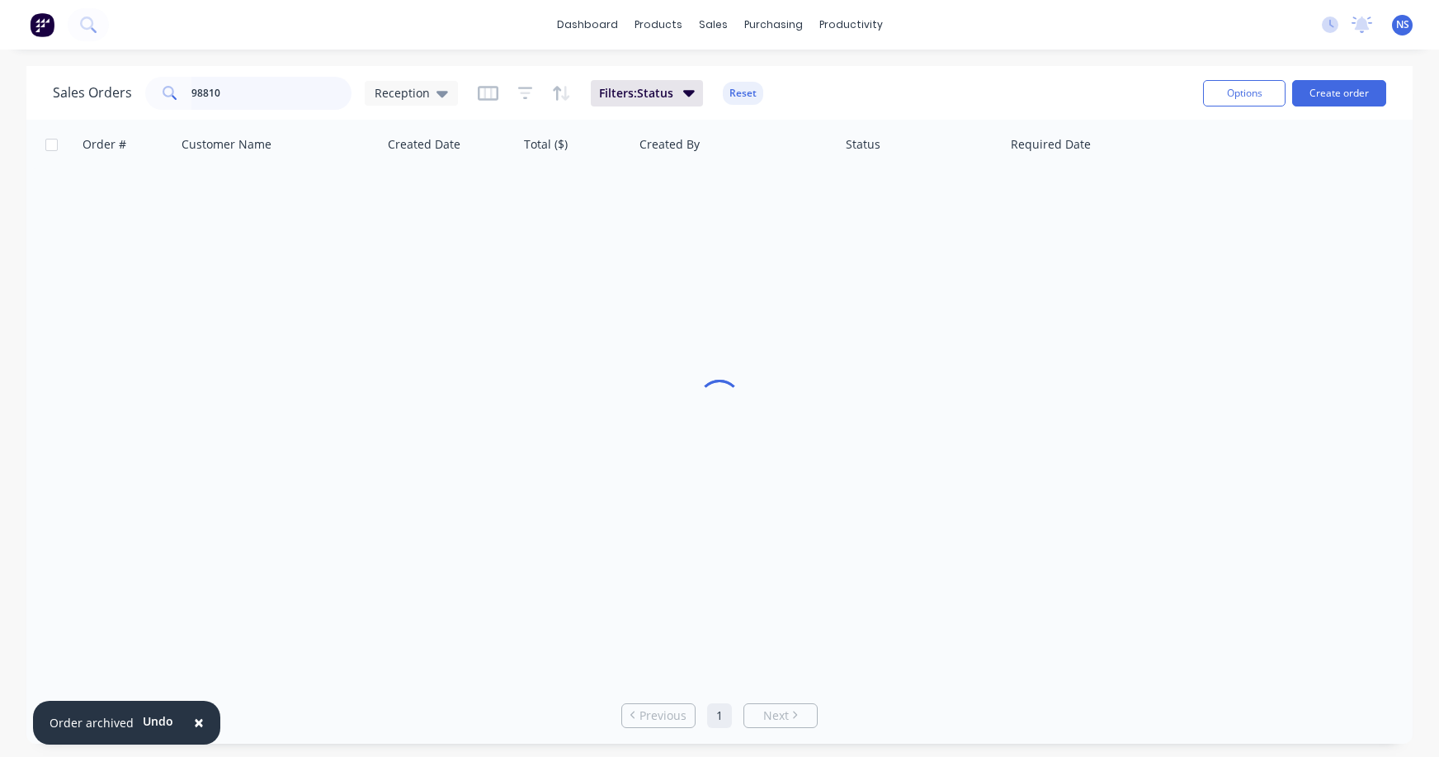
click at [264, 100] on input "98810" at bounding box center [271, 93] width 161 height 33
type input "98850"
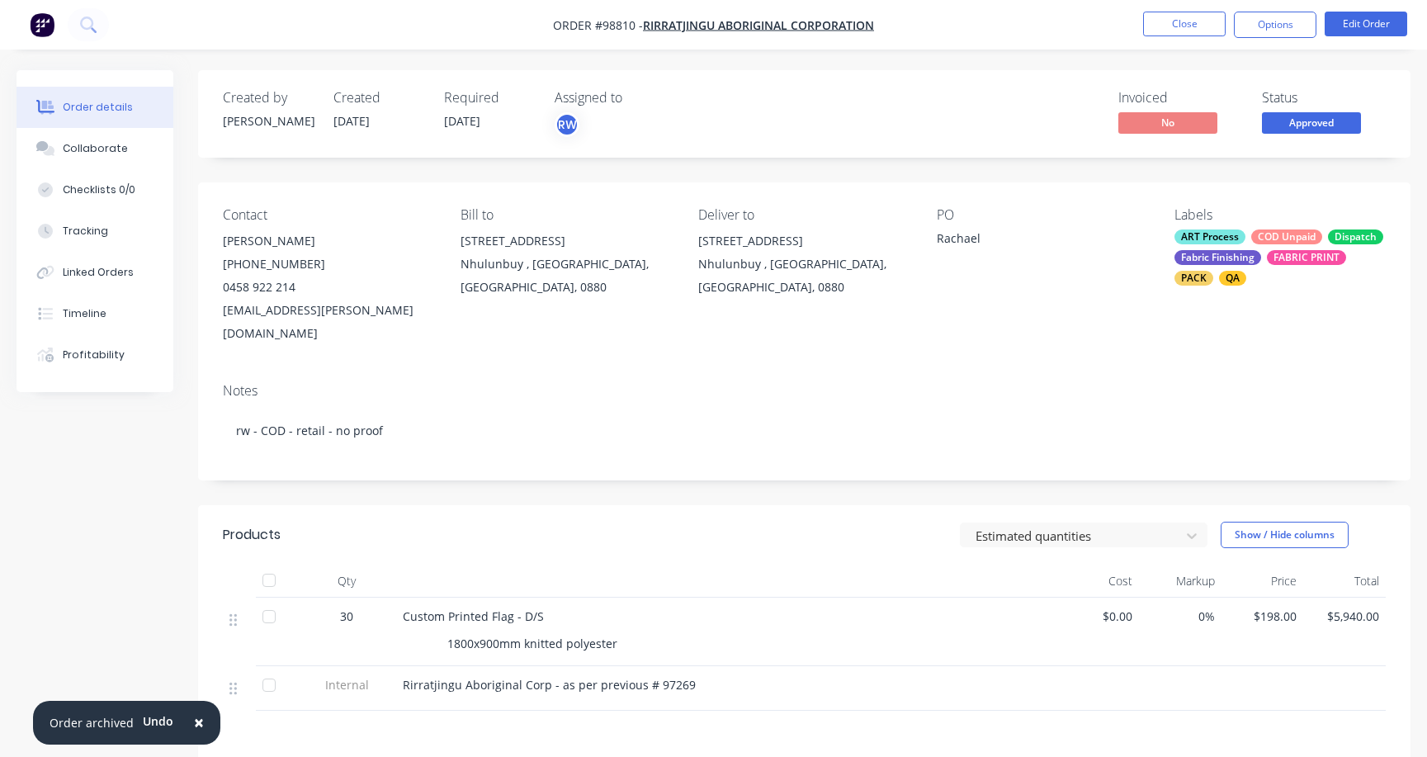
click at [308, 279] on div "0458 922 214" at bounding box center [328, 287] width 211 height 23
click at [1183, 22] on button "Close" at bounding box center [1184, 24] width 83 height 25
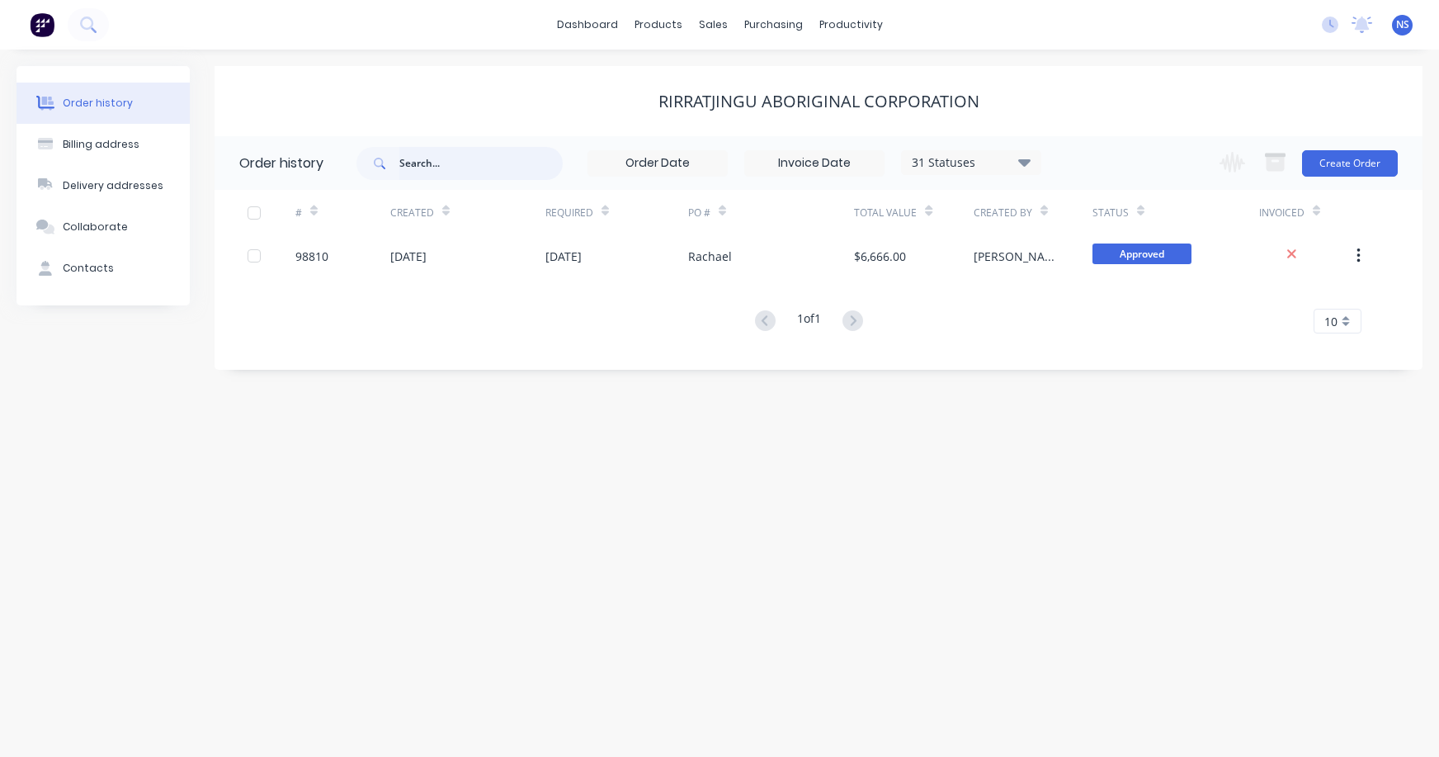
click at [470, 163] on input "text" at bounding box center [480, 163] width 163 height 33
click at [719, 24] on div "sales" at bounding box center [713, 24] width 45 height 25
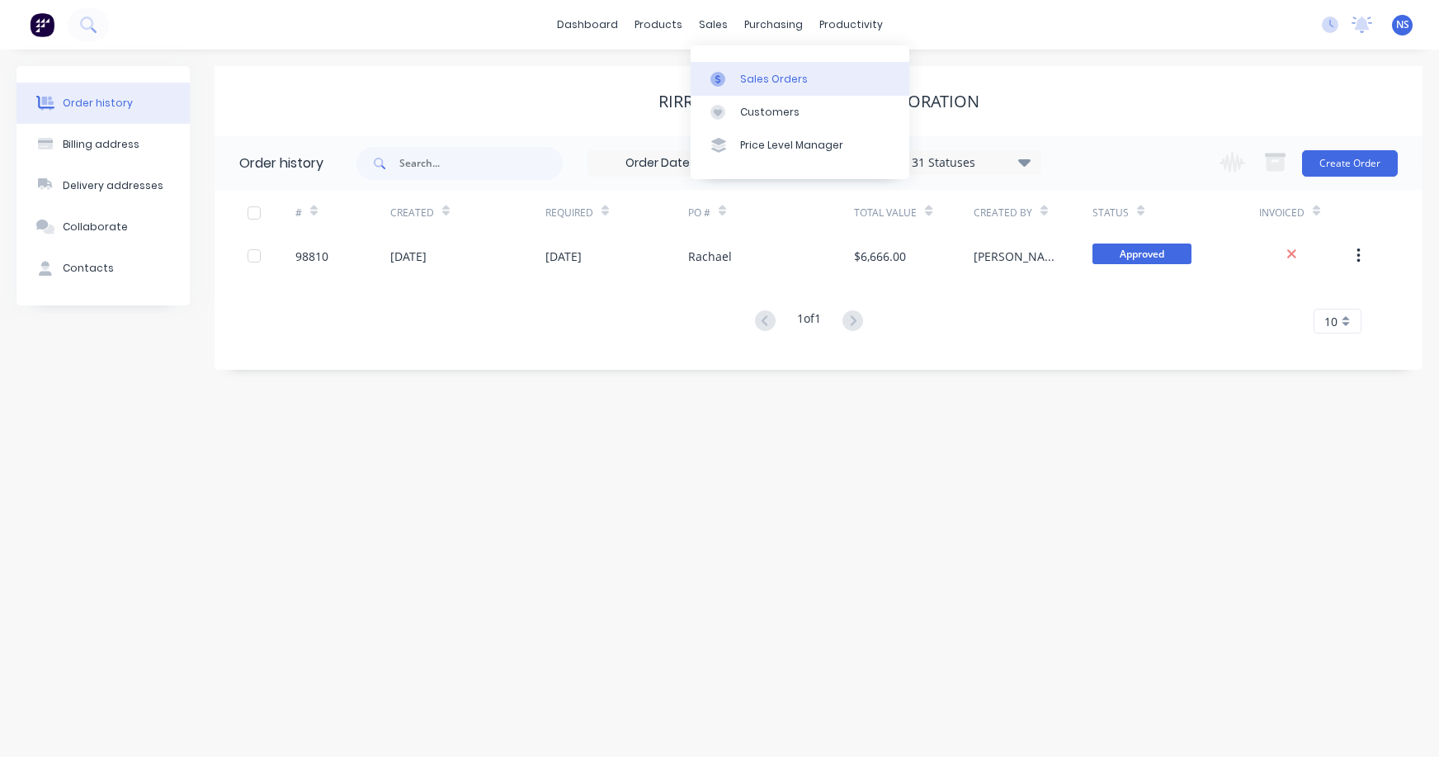
click at [749, 73] on div "Sales Orders" at bounding box center [774, 79] width 68 height 15
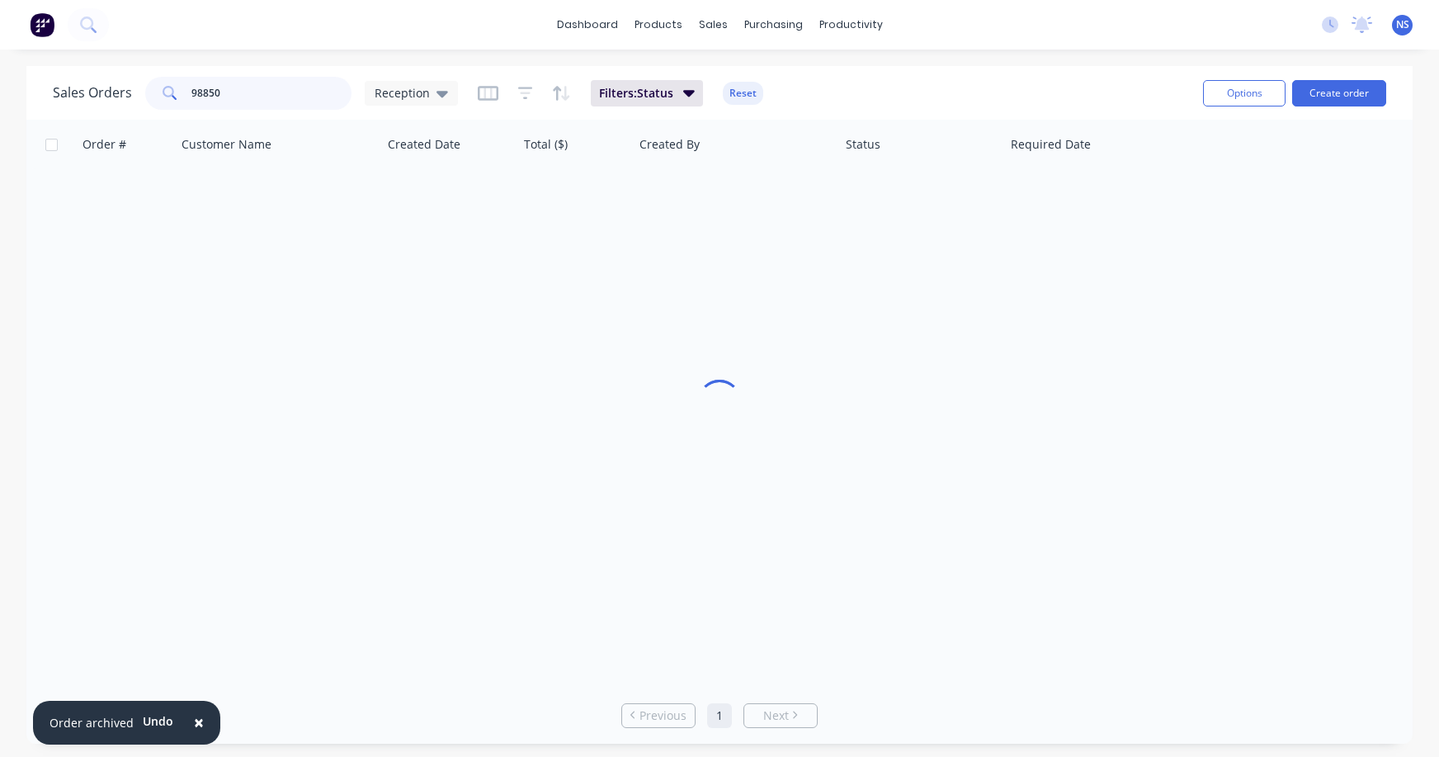
drag, startPoint x: 251, startPoint y: 90, endPoint x: 130, endPoint y: 78, distance: 121.1
click at [130, 78] on div "Sales Orders 98850 Reception" at bounding box center [255, 93] width 405 height 33
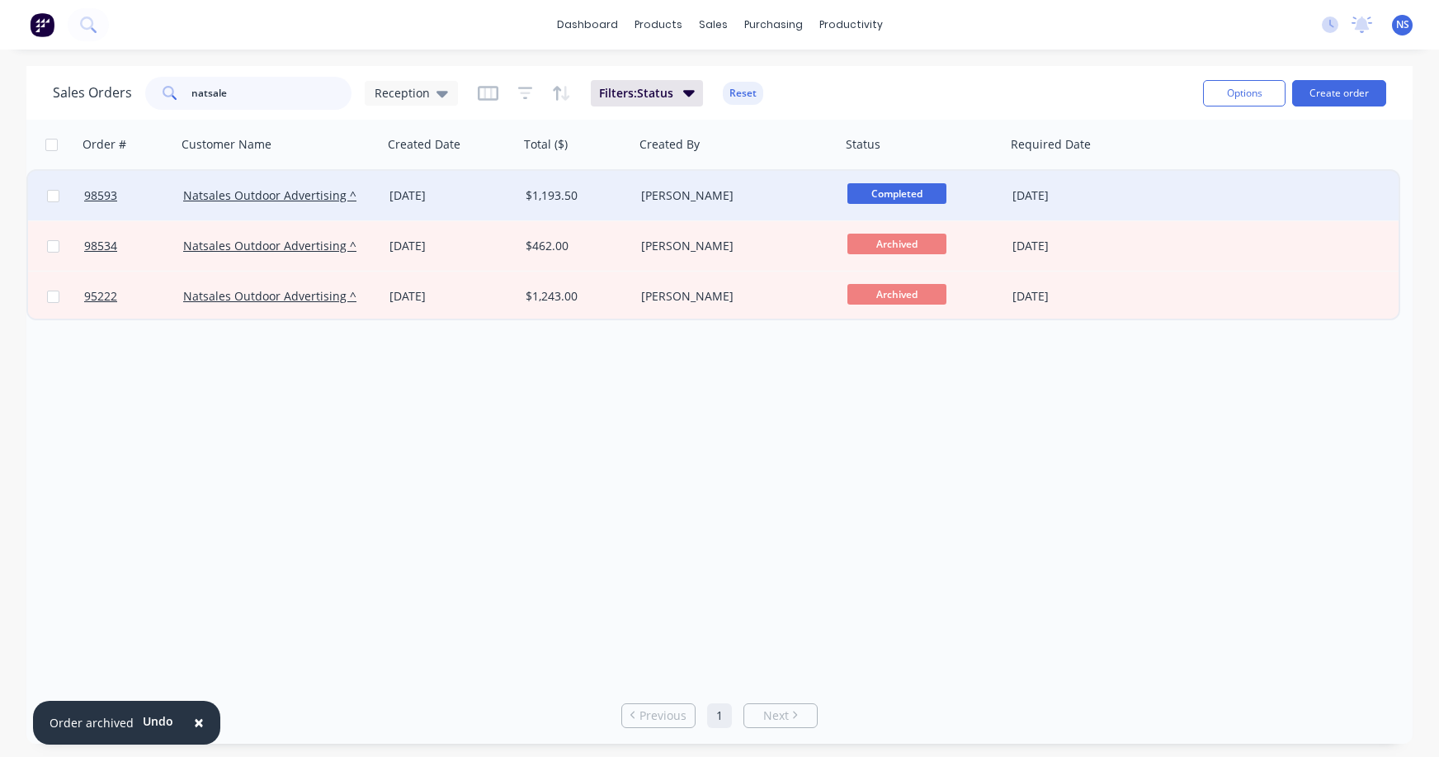
type input "natsale"
click at [473, 207] on div "[DATE]" at bounding box center [451, 196] width 136 height 50
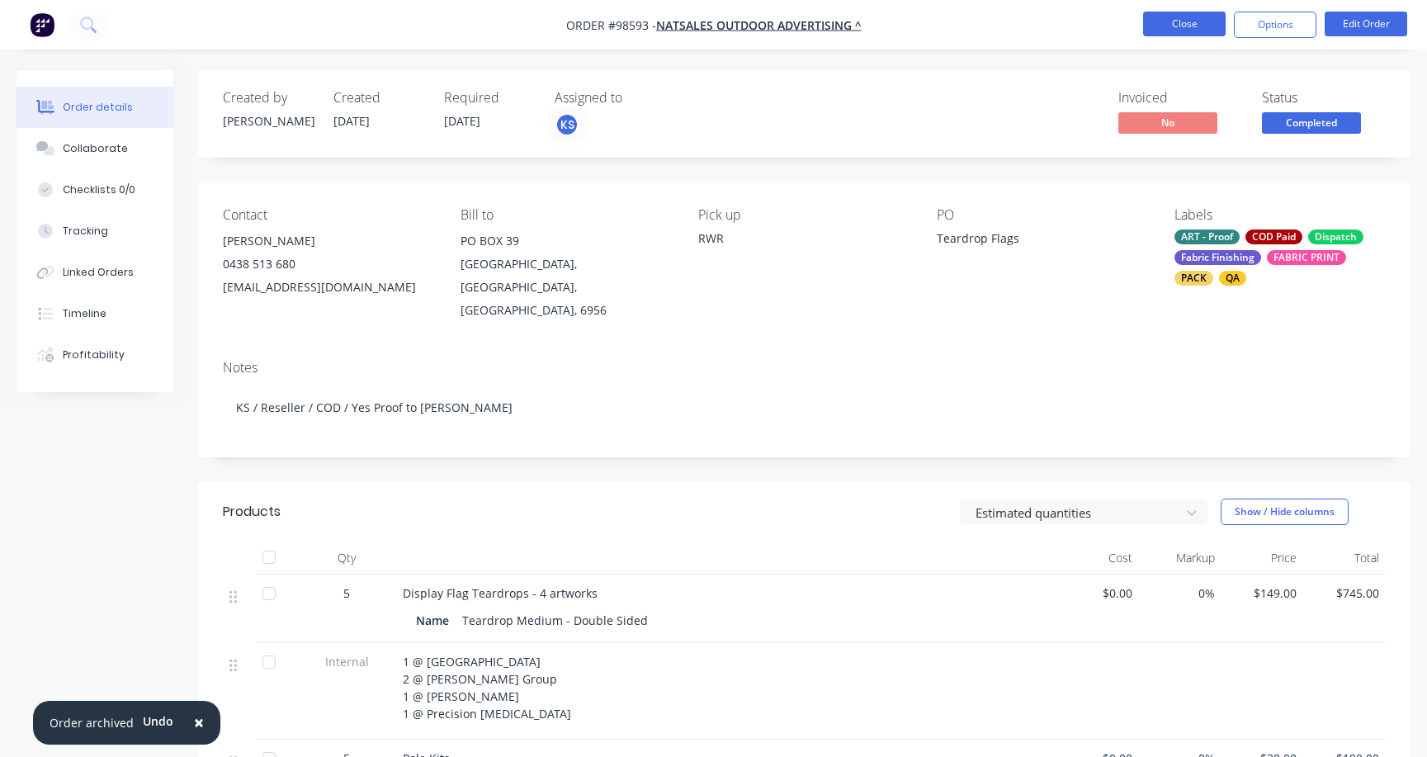
click at [1189, 24] on button "Close" at bounding box center [1184, 24] width 83 height 25
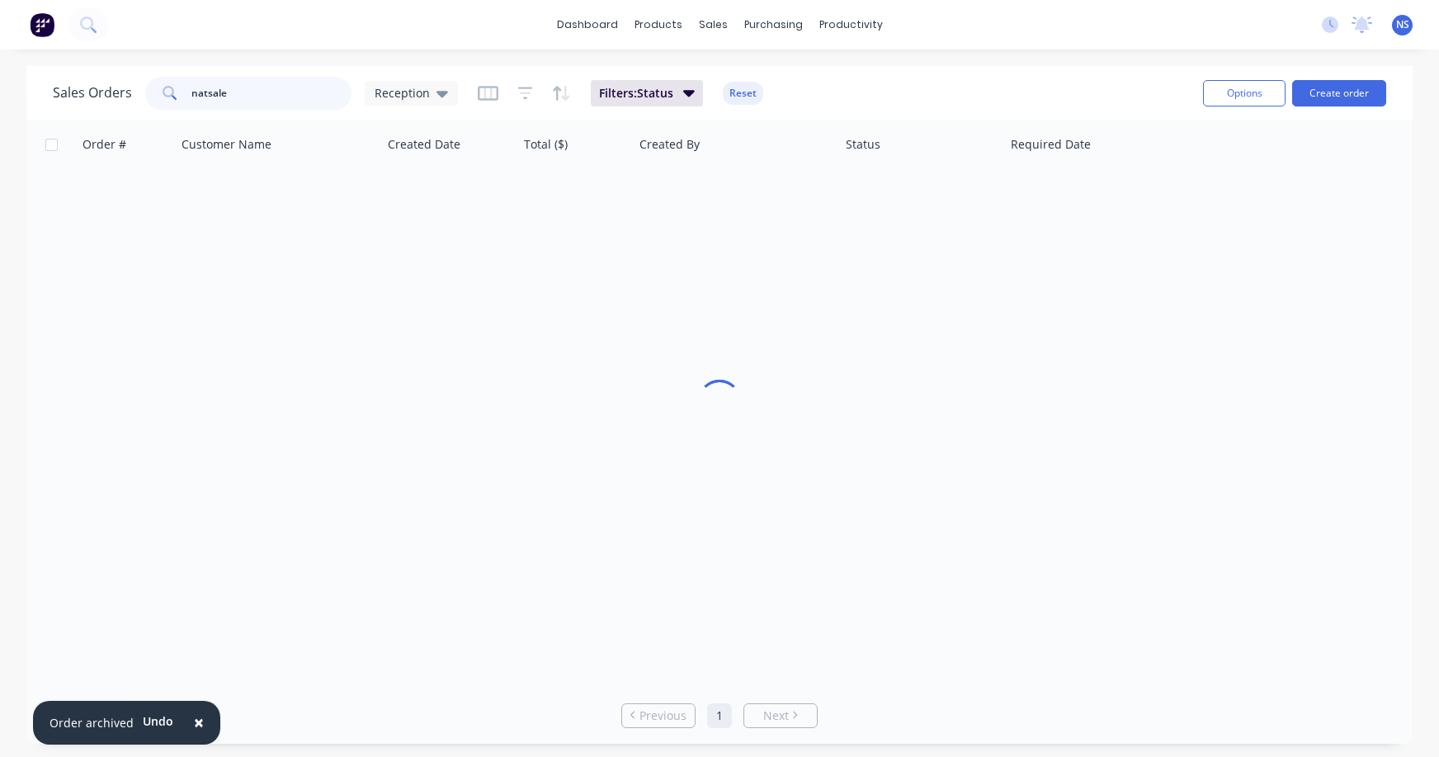
drag, startPoint x: 265, startPoint y: 97, endPoint x: 247, endPoint y: 77, distance: 26.9
click at [159, 66] on div "Sales Orders natsale Reception Filters: Status Reset Options Create order" at bounding box center [719, 93] width 1387 height 54
type input "98850"
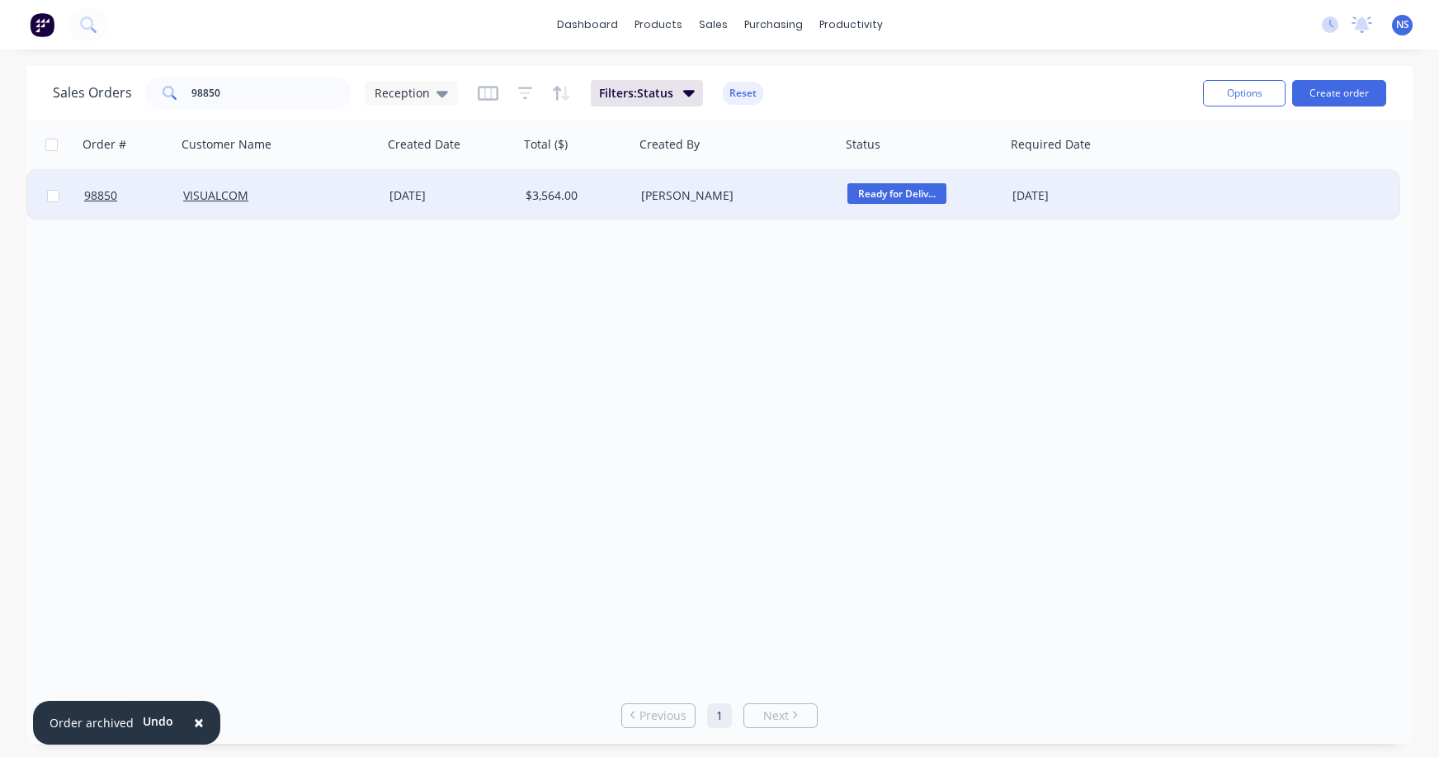
click at [774, 193] on div "[PERSON_NAME]" at bounding box center [732, 195] width 183 height 17
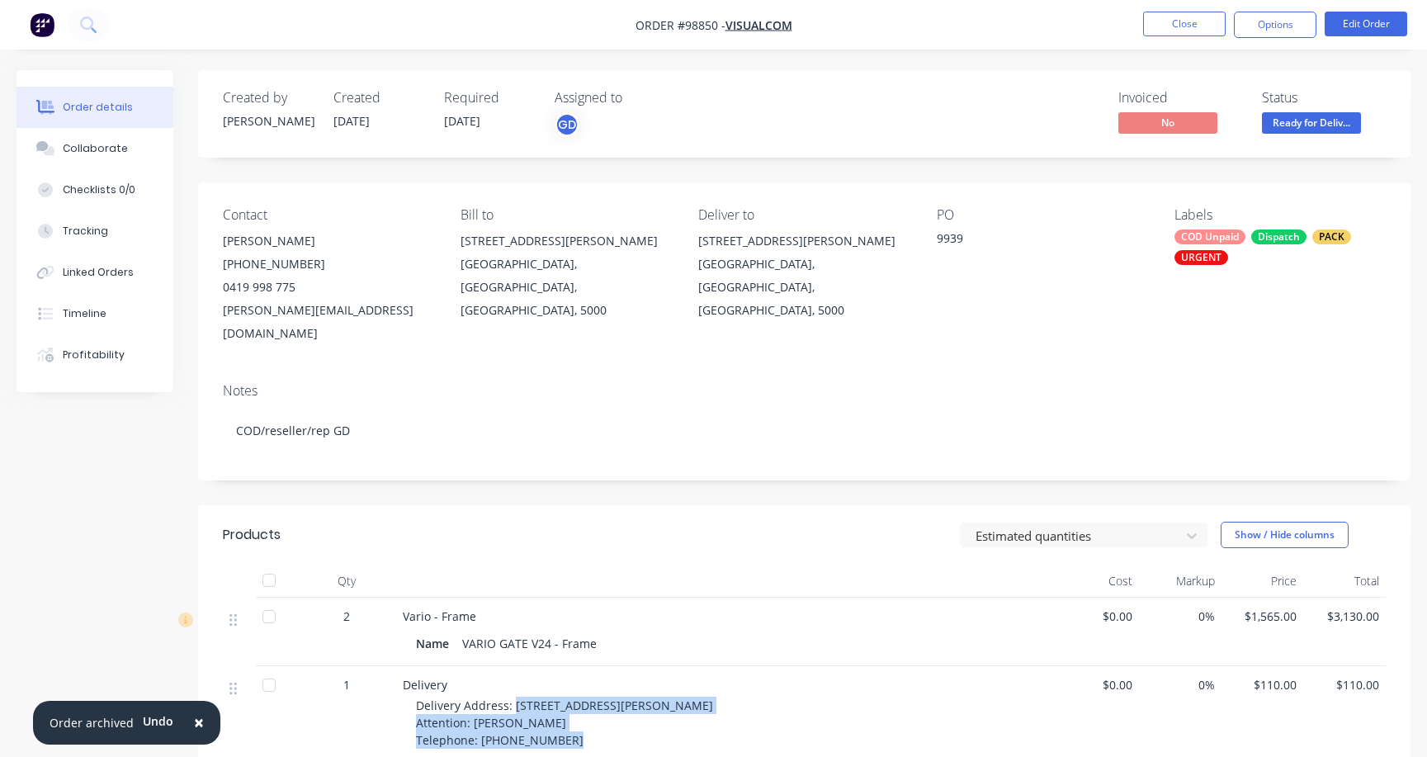
drag, startPoint x: 513, startPoint y: 683, endPoint x: 647, endPoint y: 701, distance: 134.8
click at [698, 713] on div "Delivery Address: [STREET_ADDRESS][PERSON_NAME] Attention: [PERSON_NAME] Teleph…" at bounding box center [733, 723] width 634 height 52
copy span "[STREET_ADDRESS][PERSON_NAME] Attention: [PERSON_NAME] Telephone: [PHONE_NUMBER]"
click at [220, 312] on div "Contact [PERSON_NAME] [PHONE_NUMBER] [PERSON_NAME][EMAIL_ADDRESS][DOMAIN_NAME] …" at bounding box center [804, 275] width 1212 height 187
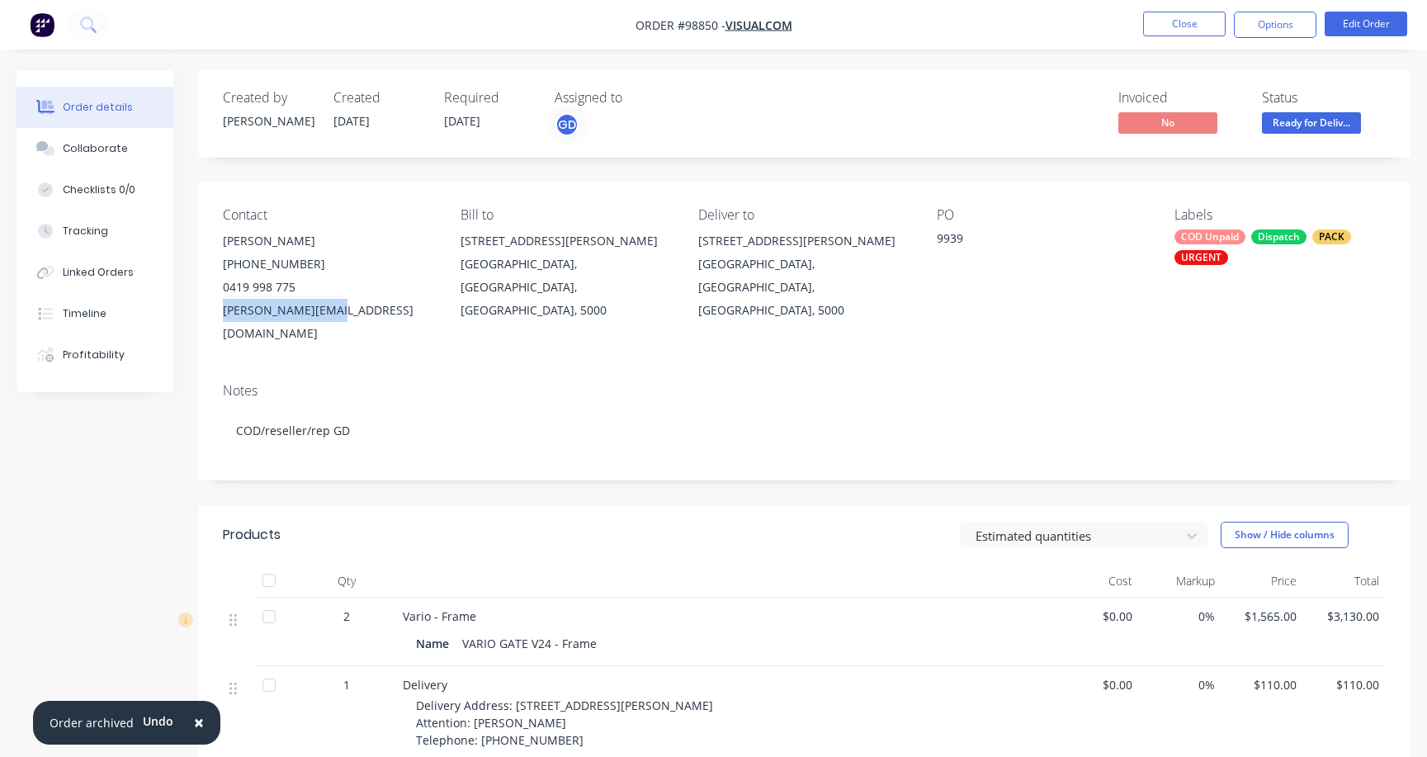
drag, startPoint x: 220, startPoint y: 312, endPoint x: 323, endPoint y: 313, distance: 102.3
click at [323, 313] on div "Contact [PERSON_NAME] [PHONE_NUMBER] [PERSON_NAME][EMAIL_ADDRESS][DOMAIN_NAME] …" at bounding box center [804, 275] width 1212 height 187
copy div "[PERSON_NAME][EMAIL_ADDRESS][DOMAIN_NAME]"
